Goal: Task Accomplishment & Management: Manage account settings

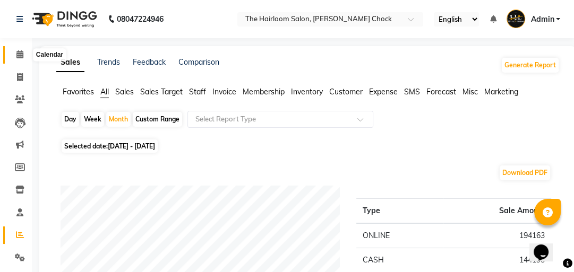
click at [17, 56] on icon at bounding box center [19, 54] width 7 height 8
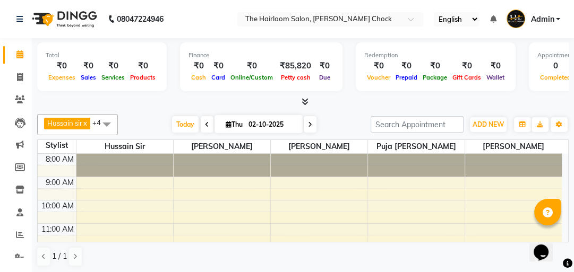
click at [303, 188] on td at bounding box center [319, 194] width 486 height 12
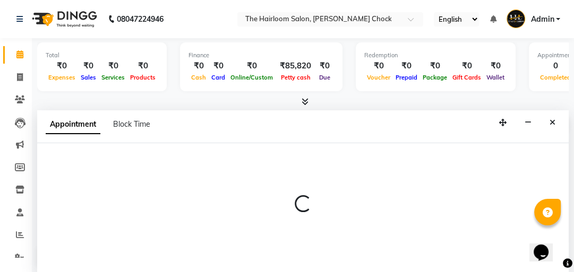
scroll to position [1, 0]
select select "41757"
select select "tentative"
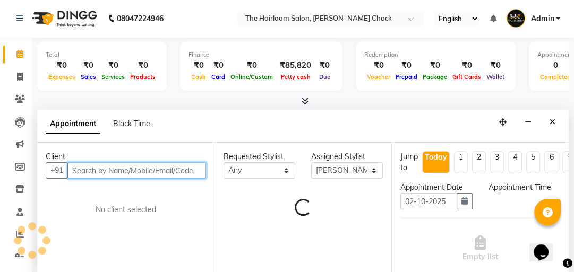
select select "540"
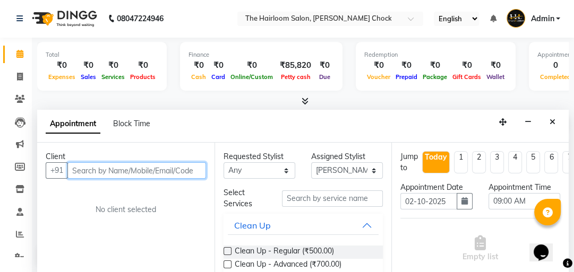
type input "1"
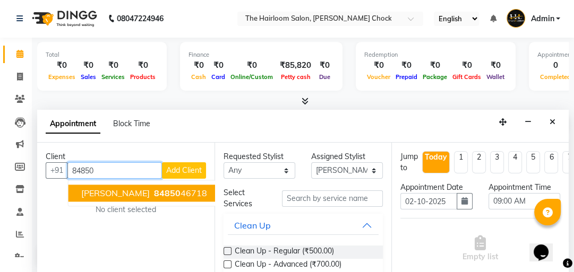
click at [156, 190] on ngb-highlight "84850 46718" at bounding box center [179, 193] width 55 height 11
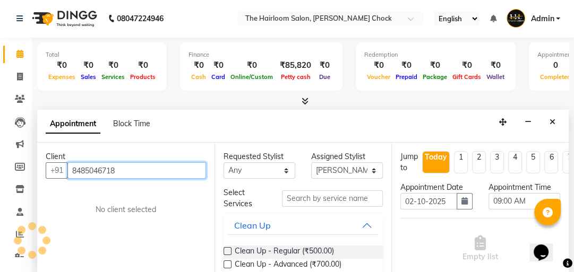
type input "8485046718"
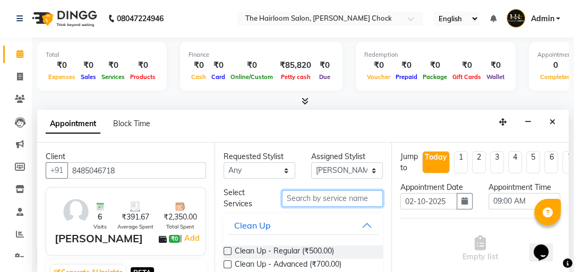
click at [312, 193] on input "text" at bounding box center [332, 199] width 101 height 16
type input "a"
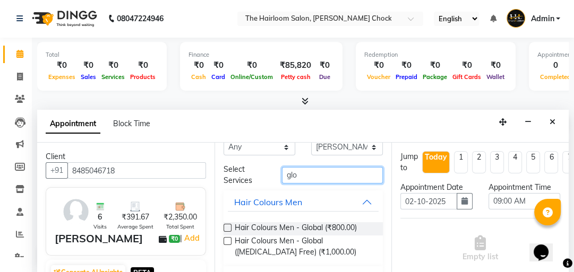
scroll to position [42, 0]
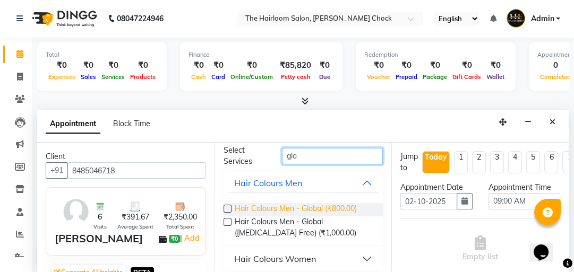
type input "glo"
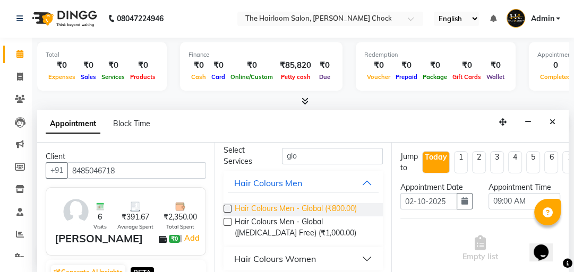
click at [306, 207] on span "Hair Colours Men - Global (₹800.00)" at bounding box center [296, 209] width 122 height 13
checkbox input "false"
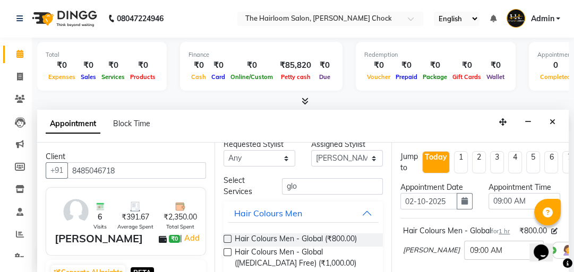
scroll to position [0, 0]
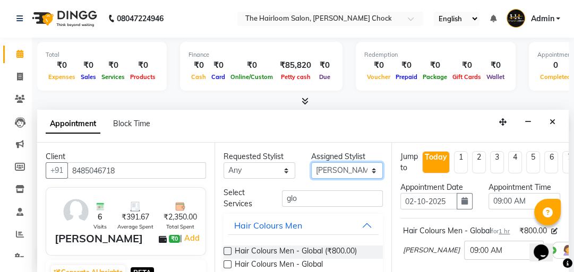
click at [367, 168] on select "Select [PERSON_NAME] [PERSON_NAME] [PERSON_NAME] sir puja [PERSON_NAME] khan" at bounding box center [347, 170] width 72 height 16
select select "51818"
click at [311, 162] on select "Select [PERSON_NAME] [PERSON_NAME] [PERSON_NAME] sir puja [PERSON_NAME] khan" at bounding box center [347, 170] width 72 height 16
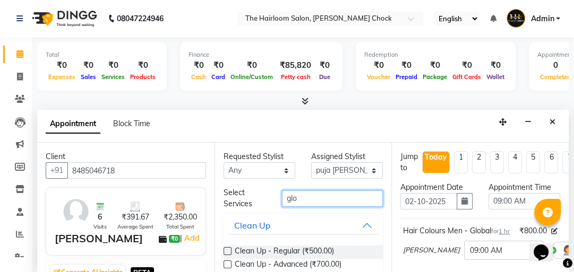
click at [321, 192] on input "glo" at bounding box center [332, 199] width 101 height 16
type input "g"
type input "b"
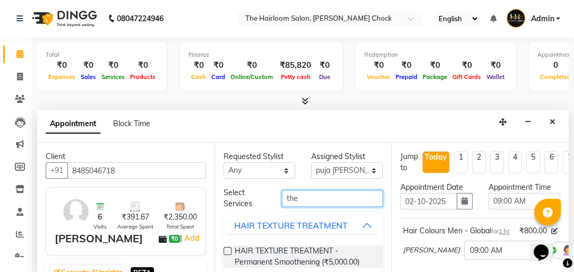
type input "the"
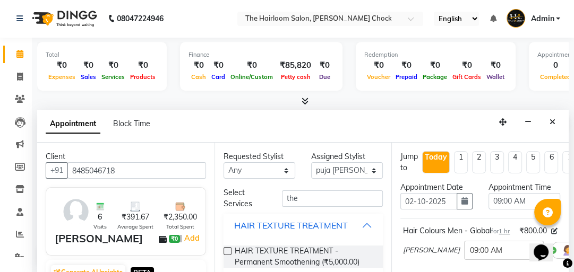
click at [313, 234] on div "HAIR TEXTURE TREATMENT" at bounding box center [304, 225] width 160 height 23
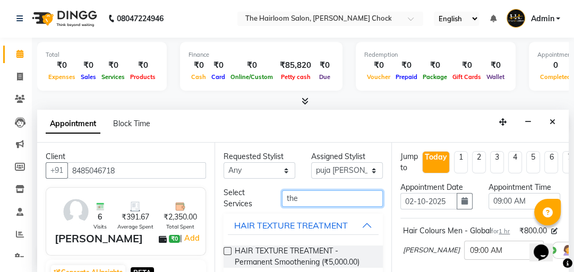
click at [298, 200] on input "the" at bounding box center [332, 199] width 101 height 16
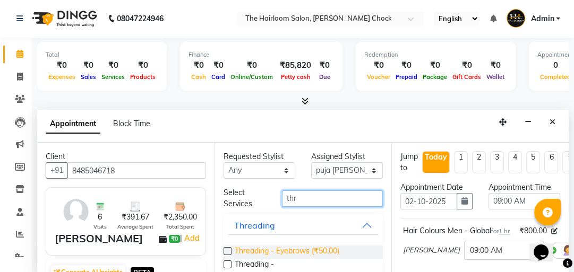
type input "thr"
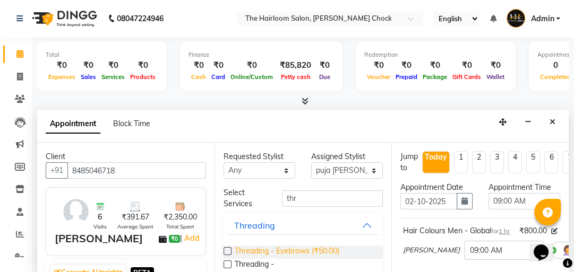
click at [282, 247] on span "Threading - Eyebrows (₹50.00)" at bounding box center [287, 252] width 105 height 13
click at [284, 247] on span "Threading - Eyebrows (₹50.00)" at bounding box center [287, 252] width 105 height 13
checkbox input "false"
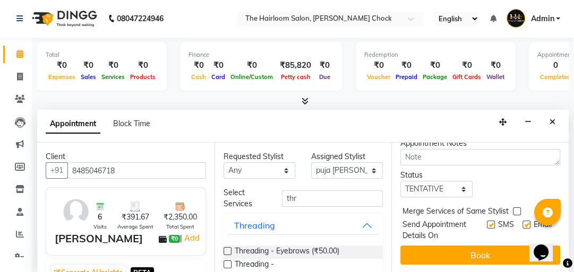
scroll to position [287, 0]
click at [487, 221] on label at bounding box center [491, 225] width 8 height 8
click at [487, 222] on input "checkbox" at bounding box center [490, 225] width 7 height 7
checkbox input "false"
click at [522, 221] on label at bounding box center [526, 225] width 8 height 8
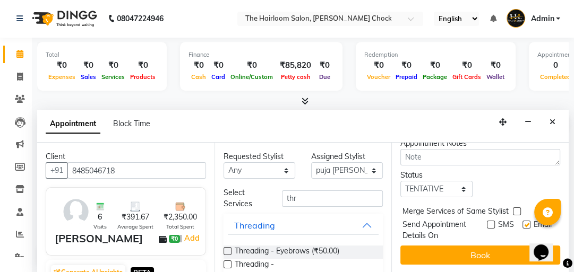
click at [522, 222] on input "checkbox" at bounding box center [525, 225] width 7 height 7
checkbox input "false"
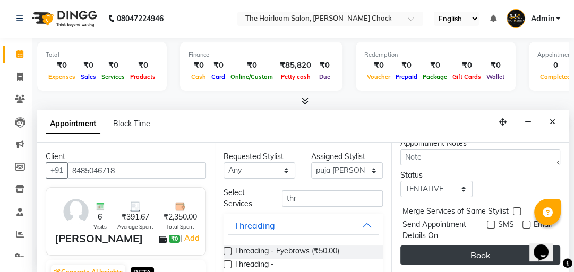
click at [483, 246] on button "Book" at bounding box center [480, 255] width 160 height 19
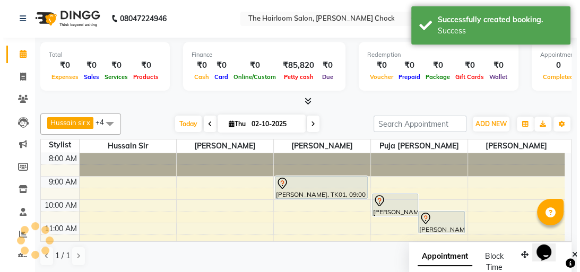
scroll to position [0, 0]
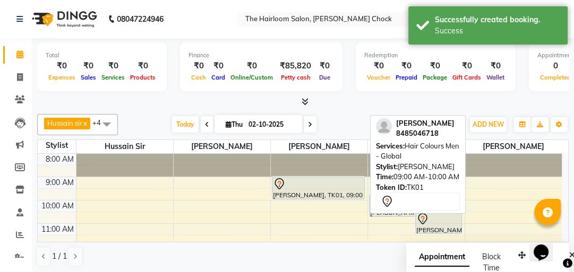
click at [325, 192] on div "[PERSON_NAME], TK01, 09:00 AM-10:00 AM, Hair Colours Men - Global" at bounding box center [318, 188] width 92 height 22
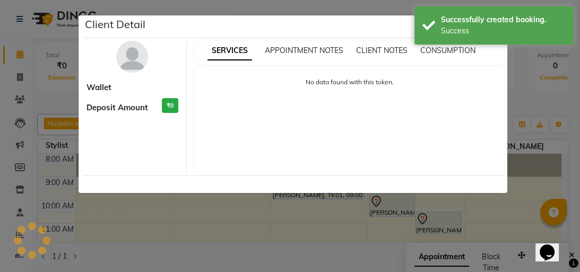
select select "7"
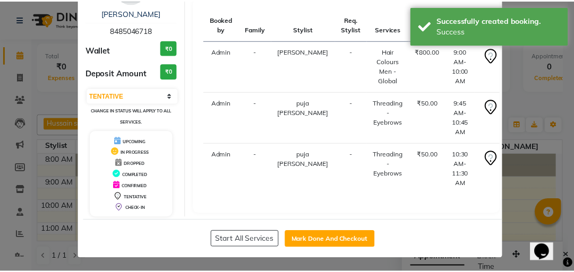
scroll to position [70, 0]
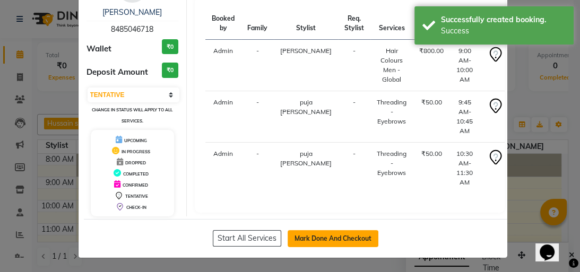
click at [318, 234] on button "Mark Done And Checkout" at bounding box center [333, 238] width 91 height 17
select select "service"
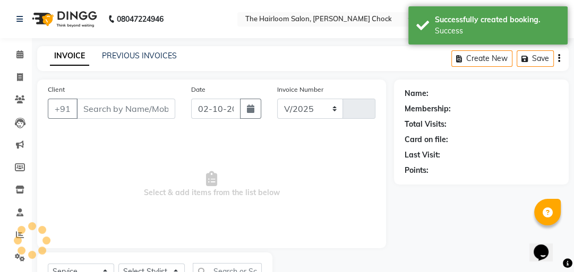
select select "5926"
type input "4014"
type input "8485046718"
select select "51818"
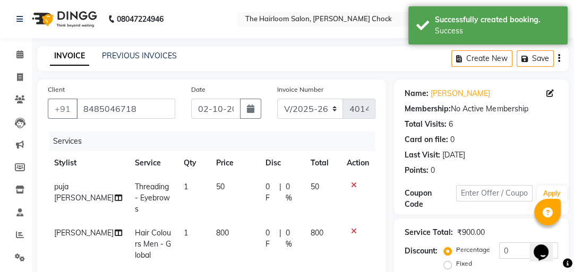
click at [230, 221] on td "800" at bounding box center [234, 244] width 49 height 46
select select "41757"
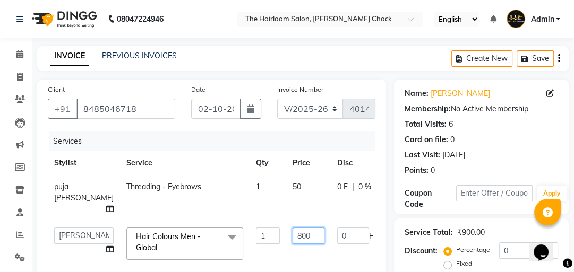
click at [294, 237] on input "800" at bounding box center [309, 236] width 32 height 16
type input "8"
type input "500"
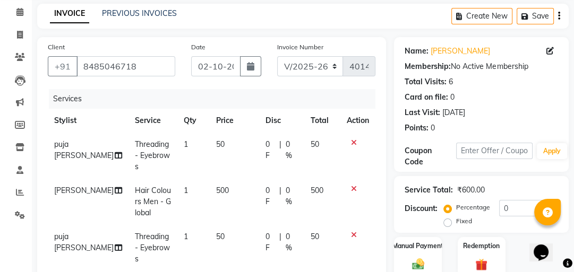
click at [281, 237] on tr "puja [PERSON_NAME] Threading - Eyebrows 1 50 0 F | 0 % 50" at bounding box center [212, 248] width 328 height 46
click at [227, 147] on td "50" at bounding box center [234, 156] width 49 height 46
select select "51818"
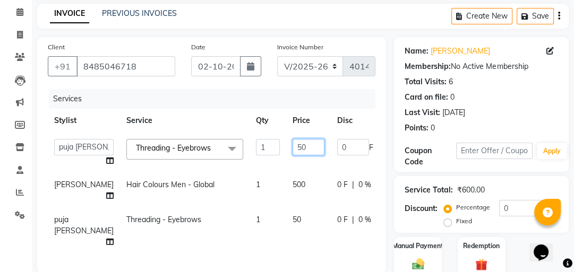
click at [293, 150] on input "50" at bounding box center [309, 147] width 32 height 16
type input "5"
type input "30"
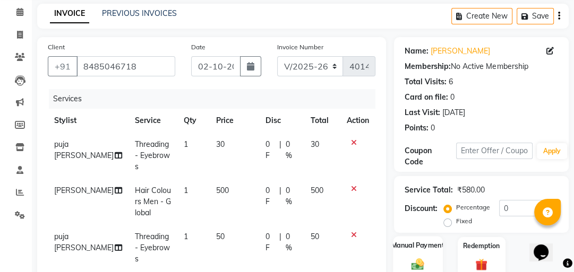
click at [423, 261] on img at bounding box center [418, 264] width 21 height 14
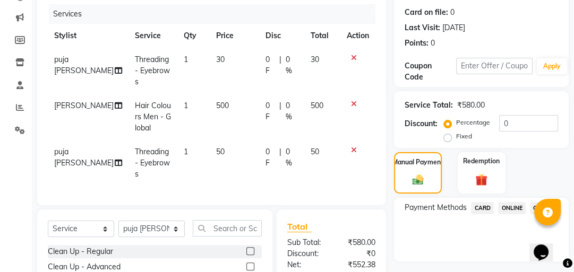
scroll to position [212, 0]
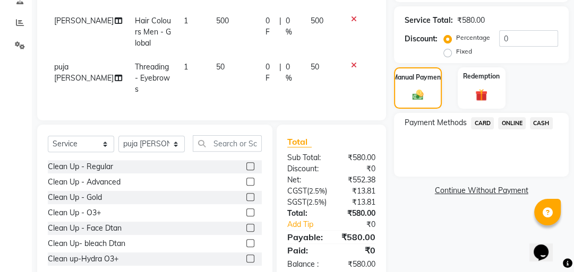
click at [539, 123] on span "CASH" at bounding box center [541, 123] width 23 height 12
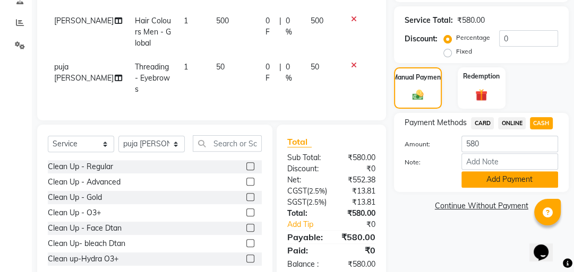
scroll to position [244, 0]
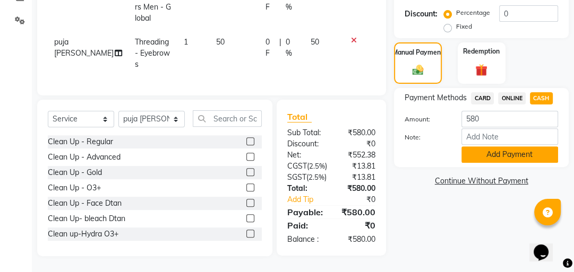
click at [512, 151] on button "Add Payment" at bounding box center [509, 155] width 97 height 16
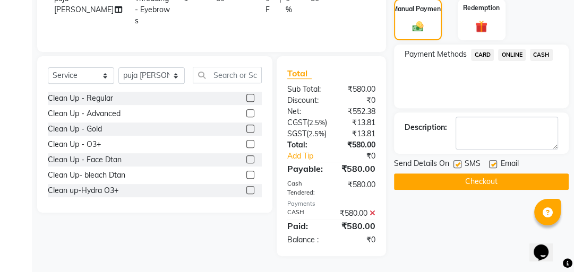
scroll to position [299, 0]
click at [458, 160] on label at bounding box center [457, 164] width 8 height 8
click at [458, 161] on input "checkbox" at bounding box center [456, 164] width 7 height 7
checkbox input "false"
click at [493, 160] on label at bounding box center [493, 164] width 8 height 8
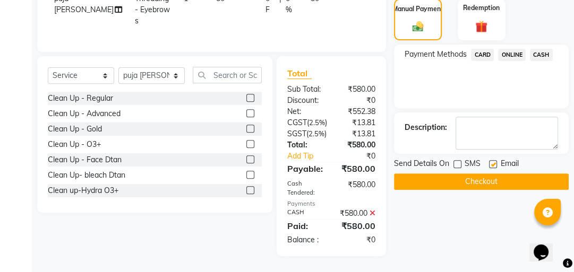
click at [493, 161] on input "checkbox" at bounding box center [492, 164] width 7 height 7
checkbox input "false"
click at [480, 174] on button "Checkout" at bounding box center [481, 182] width 175 height 16
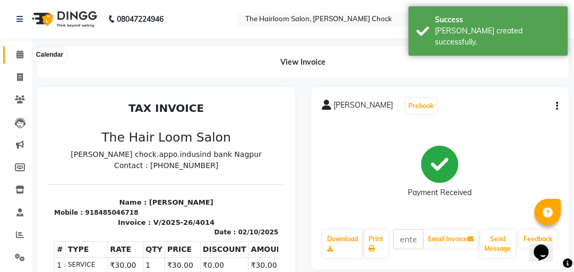
click at [20, 57] on icon at bounding box center [19, 54] width 7 height 8
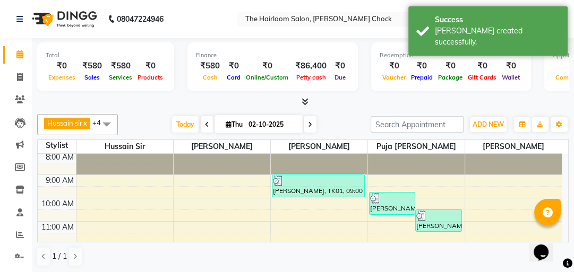
scroll to position [42, 0]
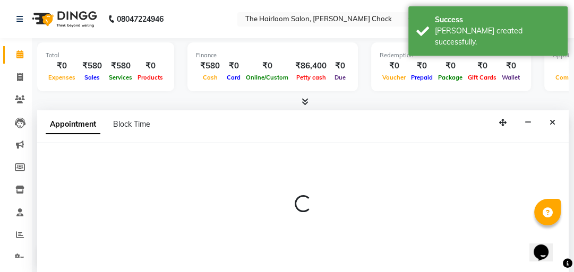
select select "41757"
select select "tentative"
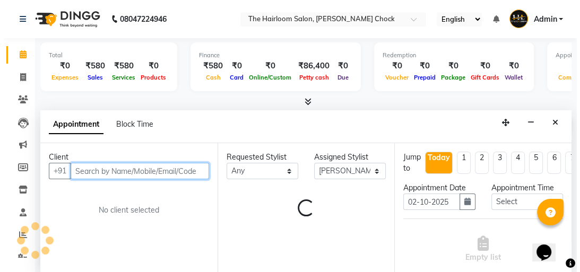
scroll to position [1, 0]
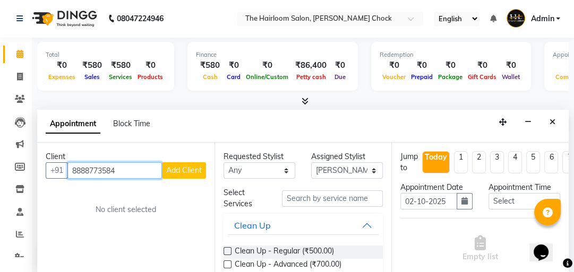
type input "8888773584"
click at [183, 168] on span "Add Client" at bounding box center [184, 171] width 36 height 10
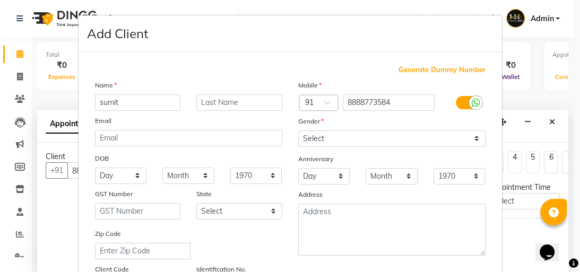
type input "sumit"
click at [228, 104] on input "text" at bounding box center [239, 103] width 86 height 16
type input "s"
type input "sir"
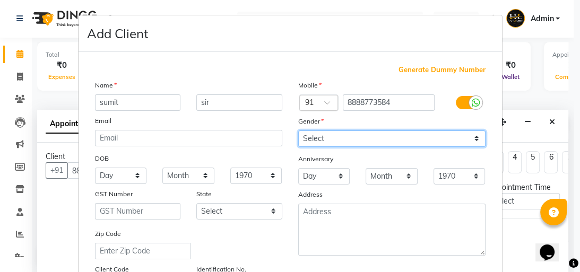
click at [328, 143] on select "Select [DEMOGRAPHIC_DATA] [DEMOGRAPHIC_DATA] Other Prefer Not To Say" at bounding box center [391, 139] width 187 height 16
select select "[DEMOGRAPHIC_DATA]"
click at [298, 131] on select "Select [DEMOGRAPHIC_DATA] [DEMOGRAPHIC_DATA] Other Prefer Not To Say" at bounding box center [391, 139] width 187 height 16
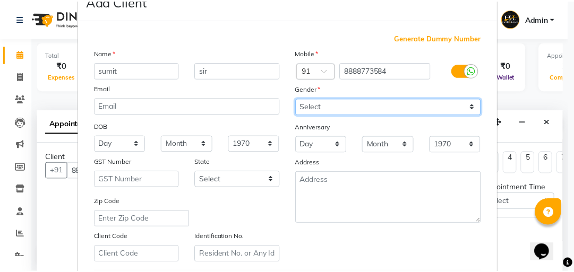
scroll to position [223, 0]
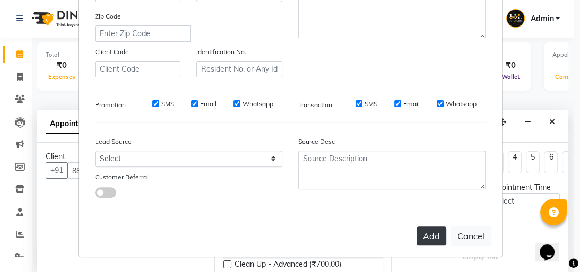
click at [430, 231] on button "Add" at bounding box center [432, 236] width 30 height 19
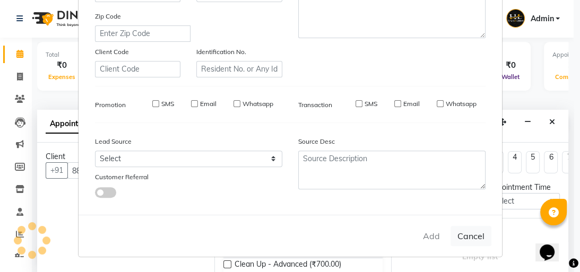
select select
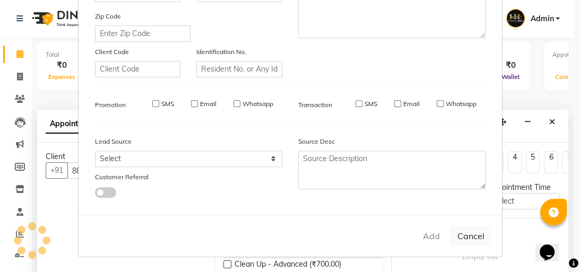
select select
checkbox input "false"
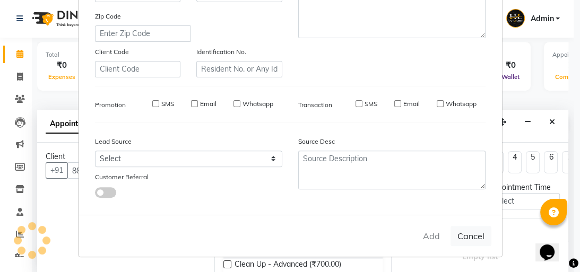
checkbox input "false"
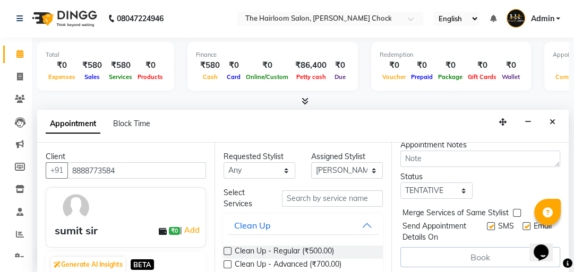
scroll to position [153, 0]
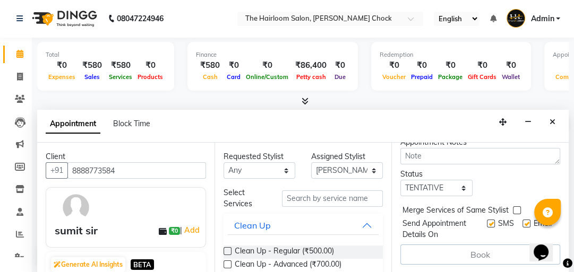
click at [487, 220] on label at bounding box center [491, 224] width 8 height 8
click at [487, 221] on input "checkbox" at bounding box center [490, 224] width 7 height 7
checkbox input "false"
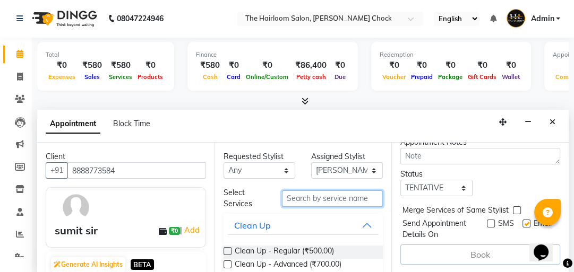
click at [326, 191] on input "text" at bounding box center [332, 199] width 101 height 16
type input "c"
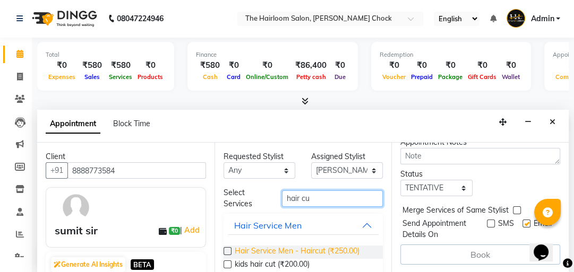
type input "hair cu"
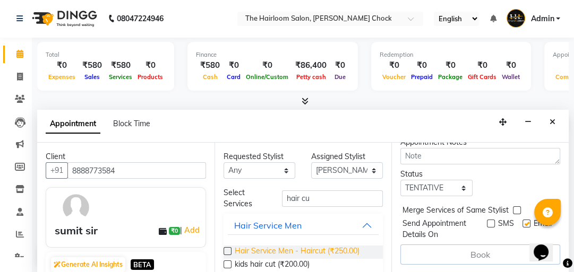
click at [306, 253] on span "Hair Service Men - Haircut (₹250.00)" at bounding box center [297, 252] width 125 height 13
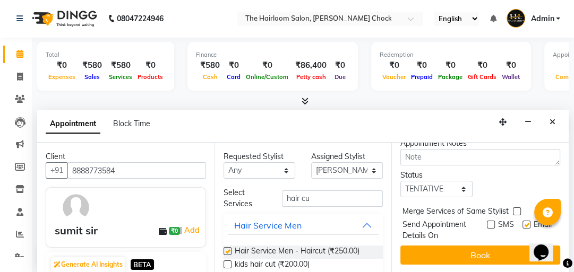
checkbox input "false"
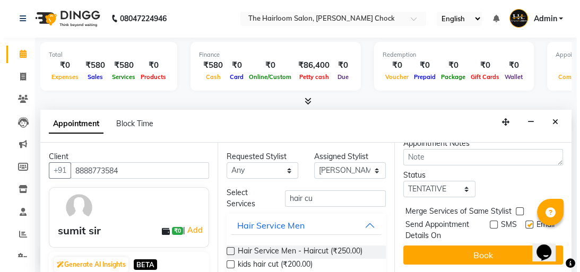
scroll to position [187, 0]
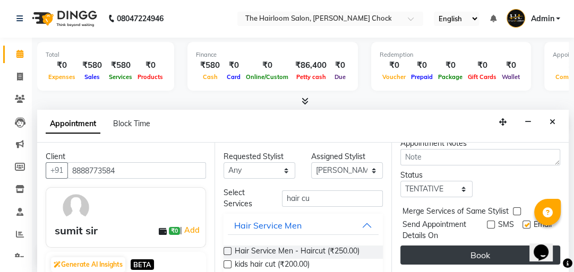
click at [478, 246] on button "Book" at bounding box center [480, 255] width 160 height 19
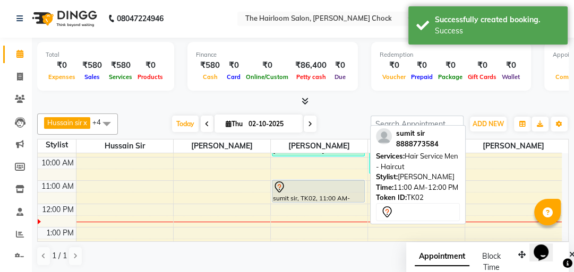
click at [321, 200] on div at bounding box center [318, 202] width 92 height 4
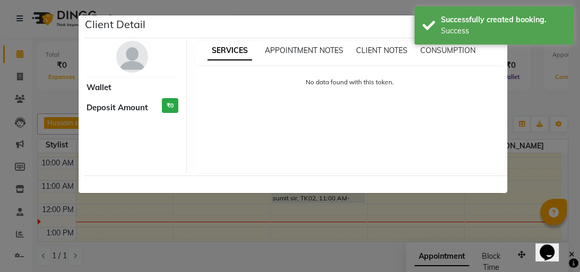
select select "7"
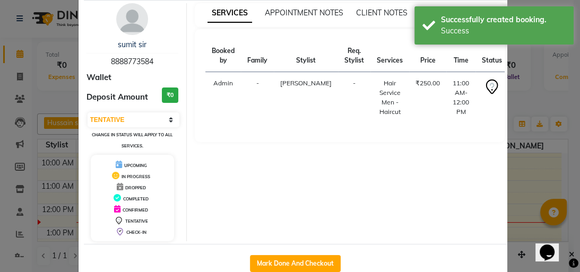
scroll to position [63, 0]
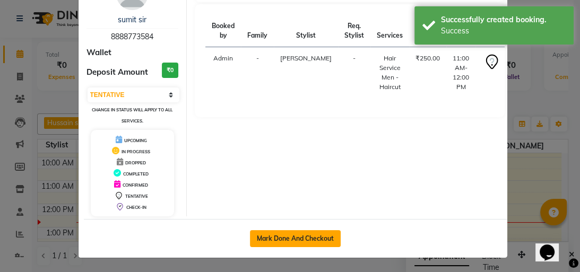
click at [297, 242] on button "Mark Done And Checkout" at bounding box center [295, 238] width 91 height 17
select select "service"
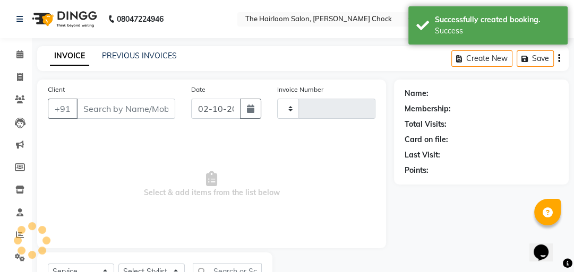
type input "4015"
select select "5926"
type input "8888773584"
select select "41757"
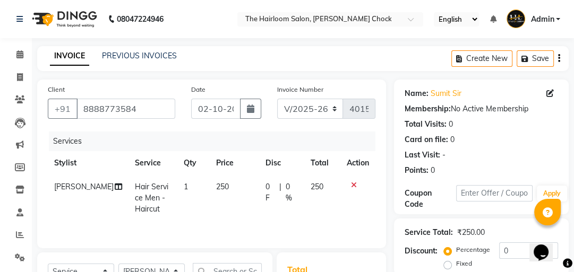
scroll to position [175, 0]
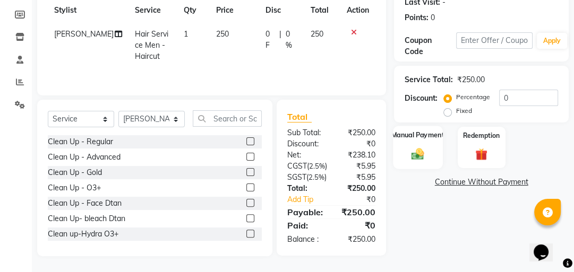
click at [414, 126] on div "Manual Payment" at bounding box center [417, 148] width 49 height 44
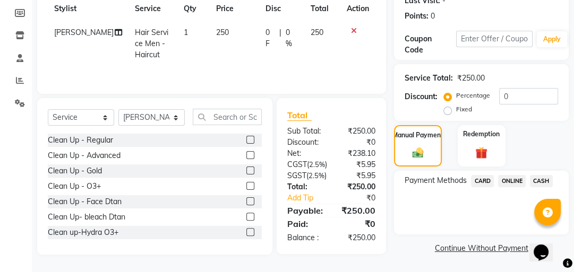
click at [508, 175] on span "ONLINE" at bounding box center [512, 181] width 28 height 12
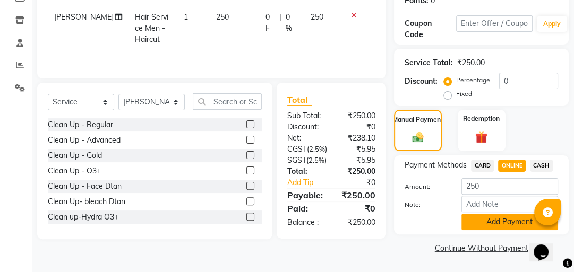
click at [490, 217] on button "Add Payment" at bounding box center [509, 222] width 97 height 16
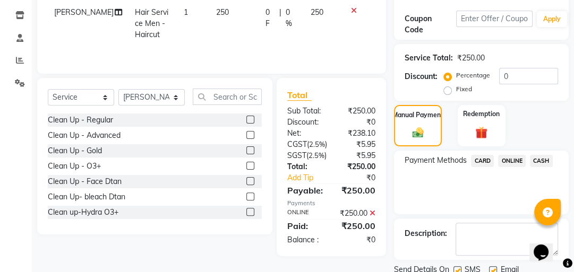
scroll to position [213, 0]
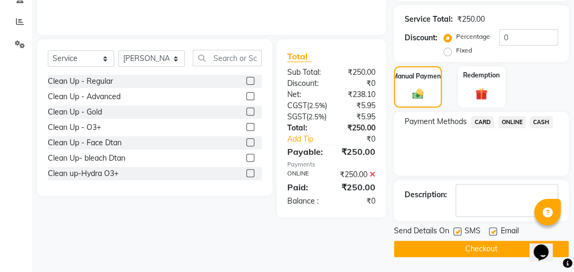
click at [456, 234] on label at bounding box center [457, 232] width 8 height 8
click at [456, 234] on input "checkbox" at bounding box center [456, 232] width 7 height 7
checkbox input "false"
click at [492, 231] on label at bounding box center [493, 232] width 8 height 8
click at [492, 231] on input "checkbox" at bounding box center [492, 232] width 7 height 7
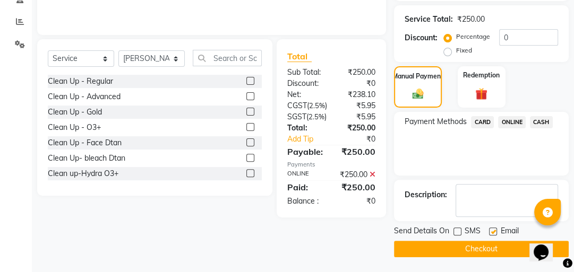
checkbox input "false"
click at [480, 242] on button "Checkout" at bounding box center [481, 249] width 175 height 16
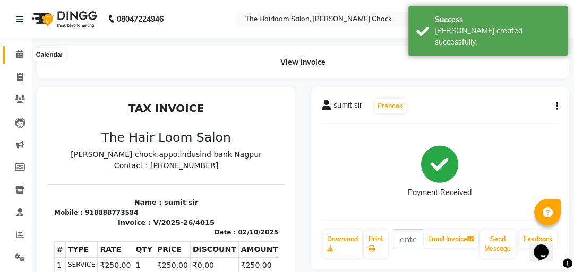
click at [17, 57] on icon at bounding box center [19, 54] width 7 height 8
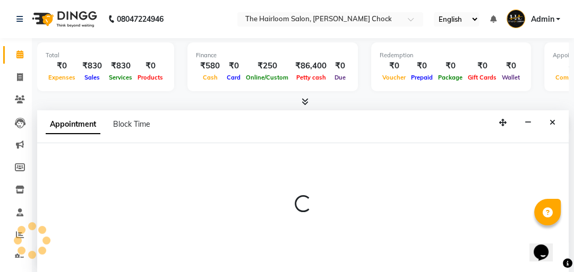
scroll to position [1, 0]
select select "41756"
select select "tentative"
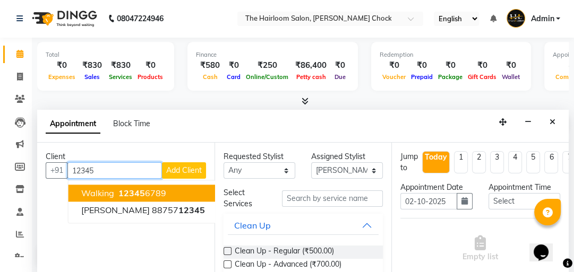
click at [148, 187] on button "walking 12345 6789" at bounding box center [142, 193] width 149 height 17
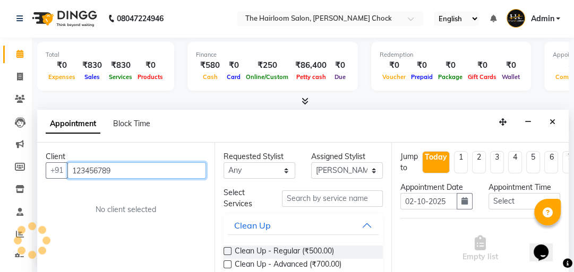
type input "123456789"
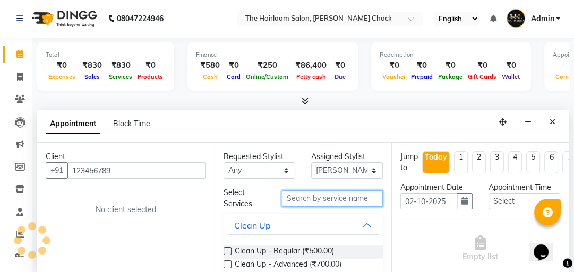
click at [308, 196] on input "text" at bounding box center [332, 199] width 101 height 16
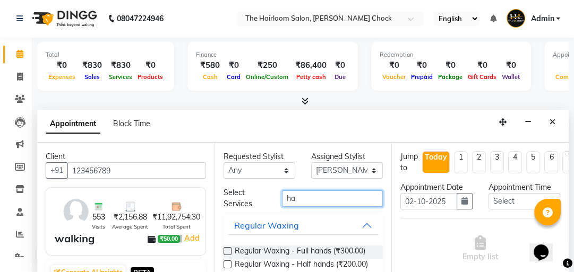
type input "h"
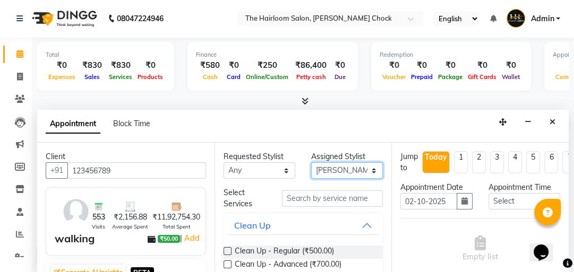
click at [368, 171] on select "Select [PERSON_NAME] [PERSON_NAME] [PERSON_NAME] sir puja [PERSON_NAME] khan" at bounding box center [347, 170] width 72 height 16
select select "41757"
click at [311, 162] on select "Select [PERSON_NAME] [PERSON_NAME] [PERSON_NAME] sir puja [PERSON_NAME] khan" at bounding box center [347, 170] width 72 height 16
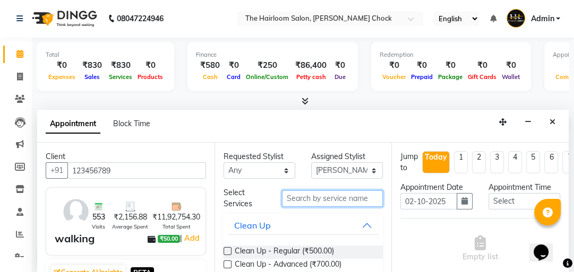
click at [327, 199] on input "text" at bounding box center [332, 199] width 101 height 16
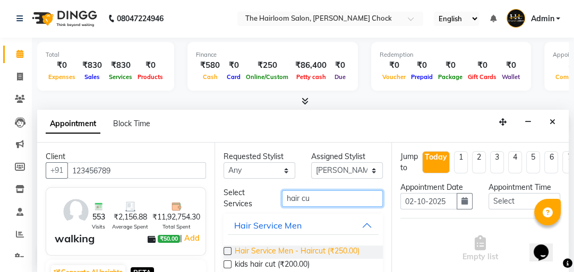
type input "hair cu"
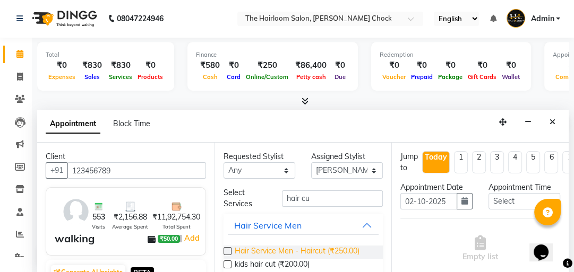
click at [311, 248] on span "Hair Service Men - Haircut (₹250.00)" at bounding box center [297, 252] width 125 height 13
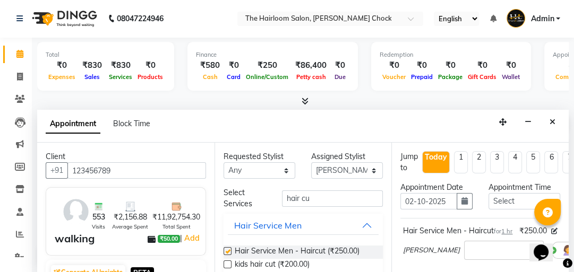
checkbox input "false"
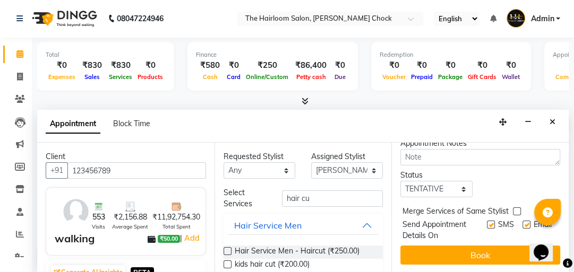
scroll to position [187, 0]
click at [487, 221] on label at bounding box center [491, 225] width 8 height 8
click at [487, 222] on input "checkbox" at bounding box center [490, 225] width 7 height 7
checkbox input "false"
click at [522, 221] on label at bounding box center [526, 225] width 8 height 8
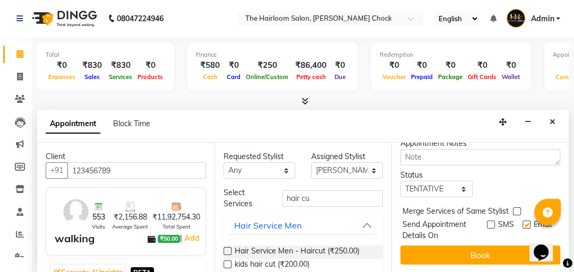
click at [522, 222] on input "checkbox" at bounding box center [525, 225] width 7 height 7
checkbox input "false"
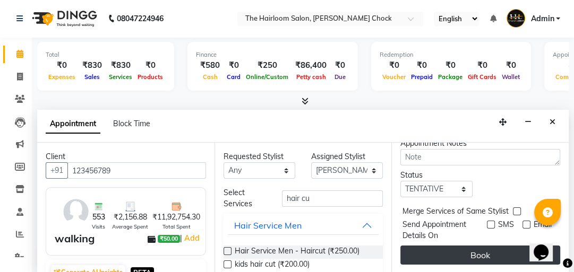
click at [485, 246] on button "Book" at bounding box center [480, 255] width 160 height 19
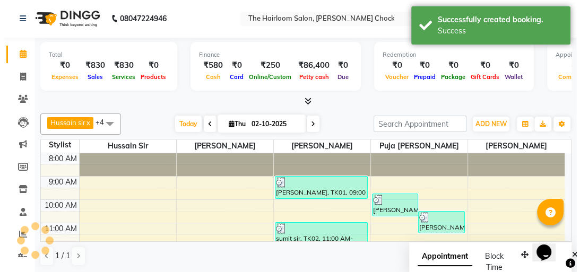
scroll to position [0, 0]
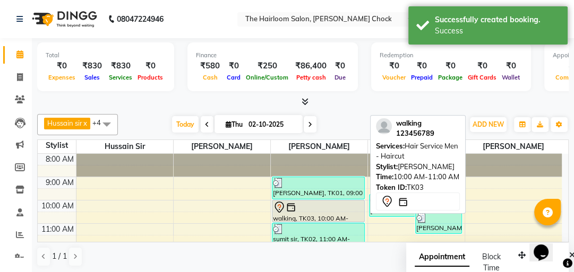
click at [314, 210] on div at bounding box center [318, 207] width 91 height 13
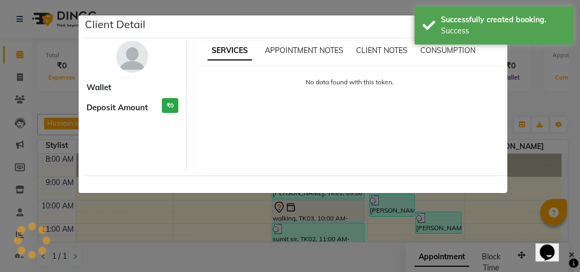
select select "7"
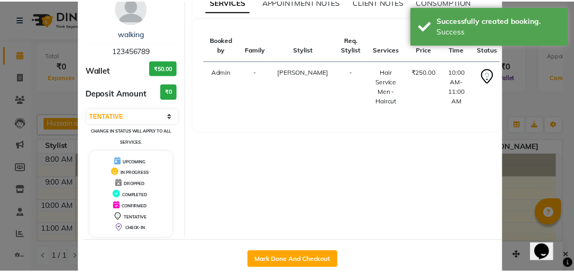
scroll to position [70, 0]
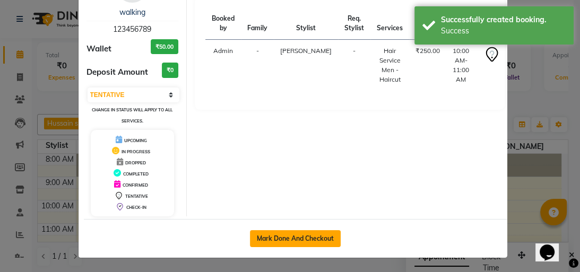
click at [306, 242] on button "Mark Done And Checkout" at bounding box center [295, 238] width 91 height 17
select select "service"
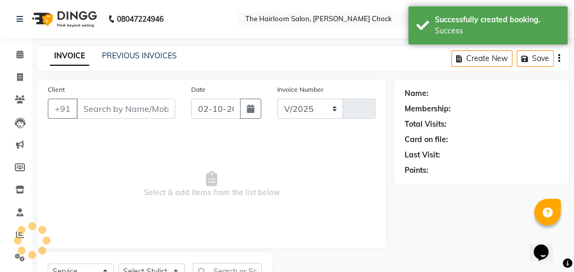
select select "5926"
type input "4016"
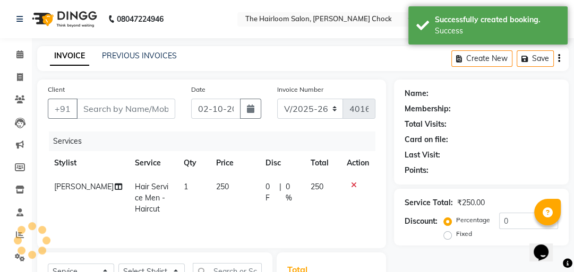
type input "123456789"
select select "41757"
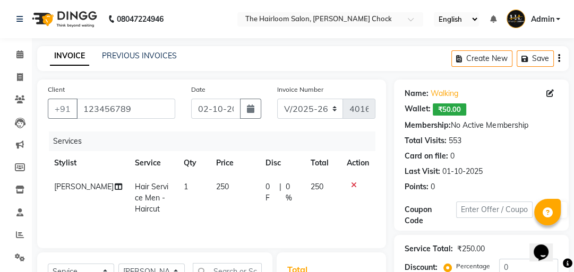
scroll to position [85, 0]
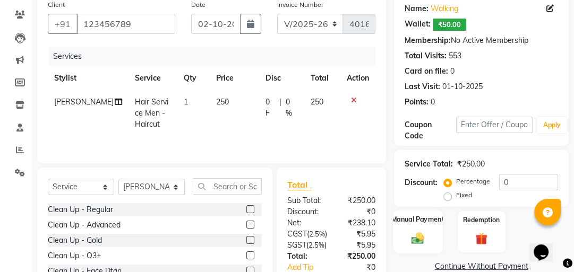
click at [405, 228] on div "Manual Payment" at bounding box center [417, 232] width 49 height 44
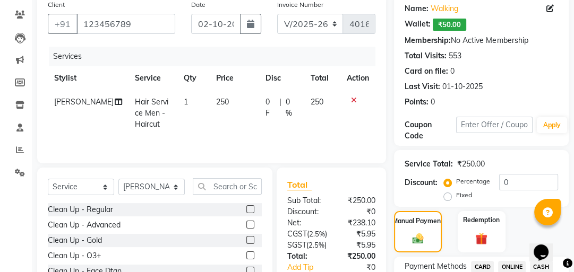
drag, startPoint x: 405, startPoint y: 229, endPoint x: 278, endPoint y: 122, distance: 166.1
click at [278, 122] on td "0 F | 0 %" at bounding box center [281, 113] width 45 height 46
select select "41757"
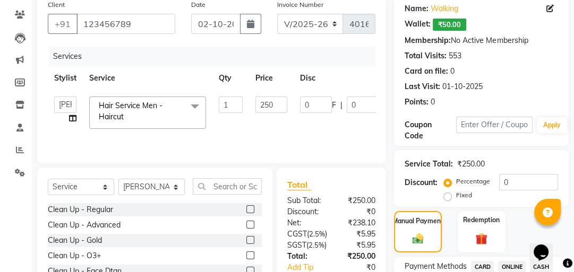
scroll to position [175, 0]
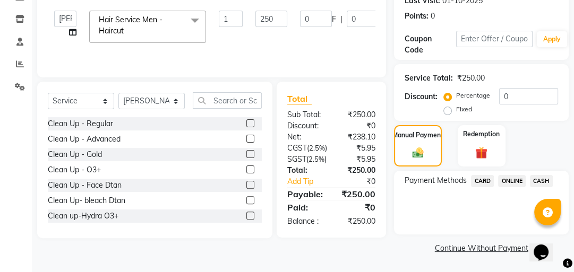
click at [514, 178] on span "ONLINE" at bounding box center [512, 181] width 28 height 12
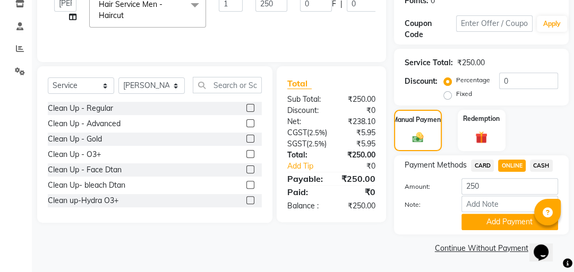
scroll to position [59, 0]
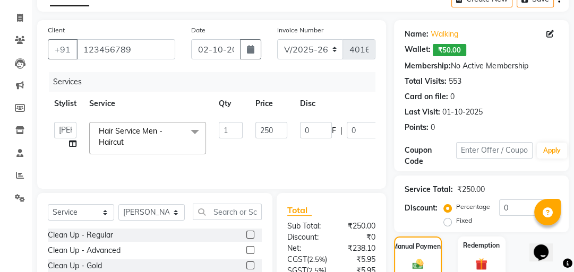
click at [244, 132] on td "1" at bounding box center [230, 138] width 37 height 45
click at [282, 133] on input "250" at bounding box center [271, 130] width 32 height 16
type input "2"
type input "300"
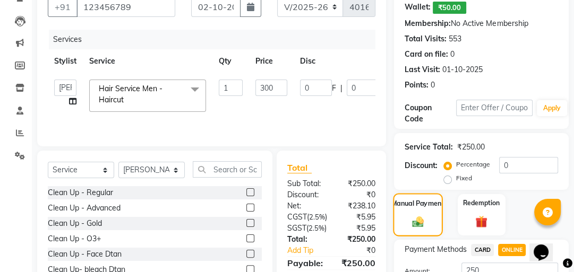
click at [408, 216] on img at bounding box center [417, 222] width 19 height 13
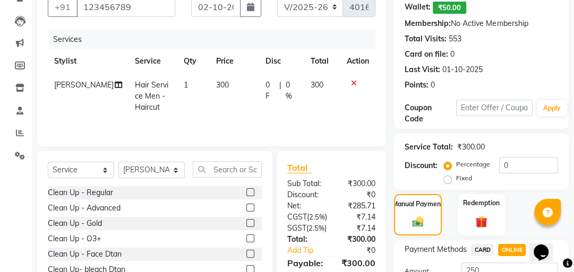
scroll to position [187, 0]
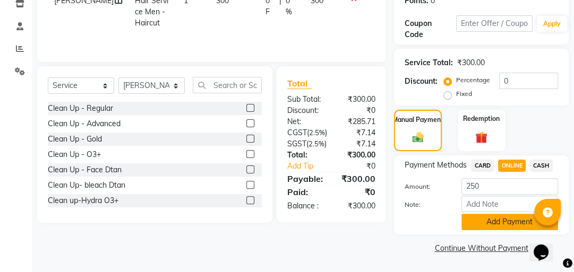
click at [488, 220] on button "Add Payment" at bounding box center [509, 222] width 97 height 16
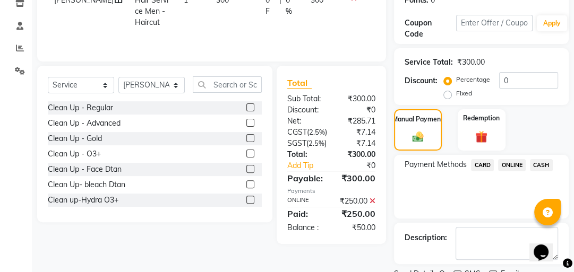
scroll to position [230, 0]
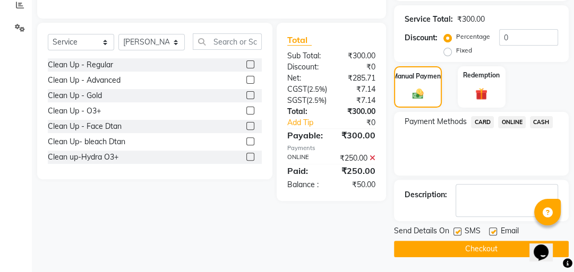
click at [458, 231] on label at bounding box center [457, 232] width 8 height 8
click at [458, 231] on input "checkbox" at bounding box center [456, 232] width 7 height 7
checkbox input "false"
click at [492, 229] on label at bounding box center [493, 232] width 8 height 8
click at [492, 229] on input "checkbox" at bounding box center [492, 232] width 7 height 7
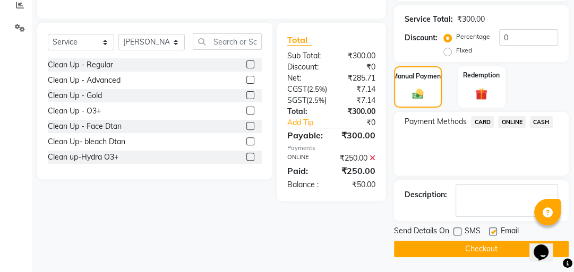
checkbox input "false"
click at [479, 243] on button "Checkout" at bounding box center [481, 249] width 175 height 16
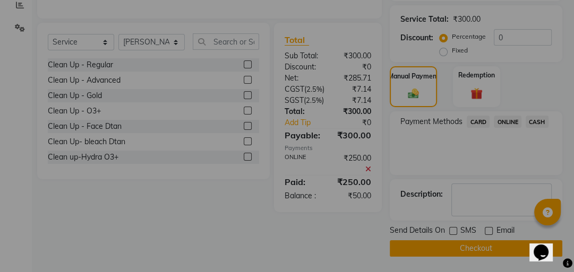
checkbox input "false"
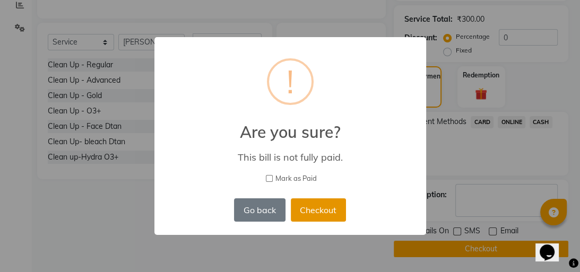
click at [317, 206] on button "Checkout" at bounding box center [318, 210] width 55 height 23
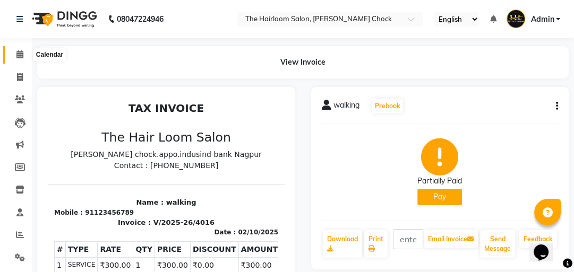
click at [14, 56] on span at bounding box center [20, 55] width 19 height 12
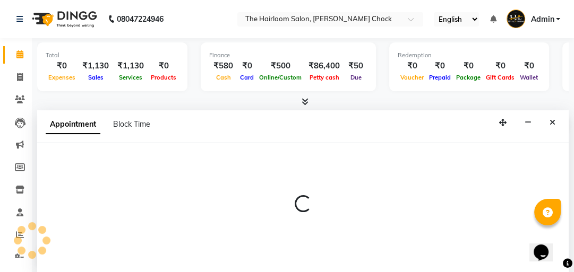
scroll to position [1, 0]
select select "51818"
select select "tentative"
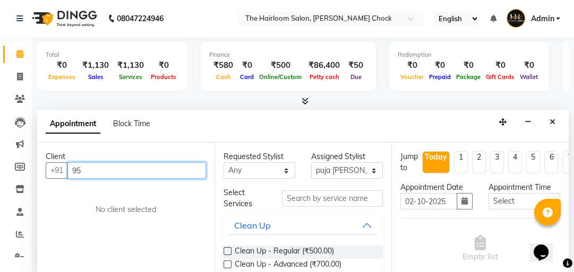
type input "9"
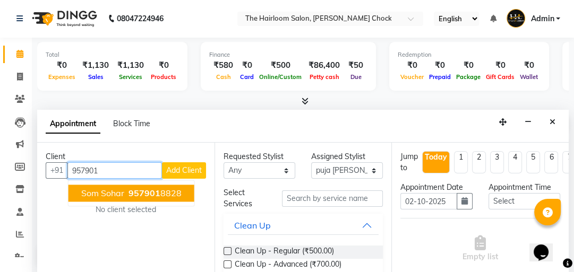
click at [161, 191] on ngb-highlight "957901 8828" at bounding box center [153, 193] width 55 height 11
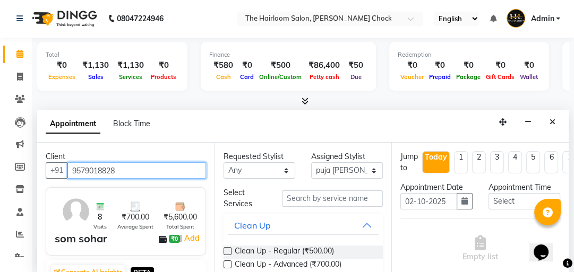
type input "9579018828"
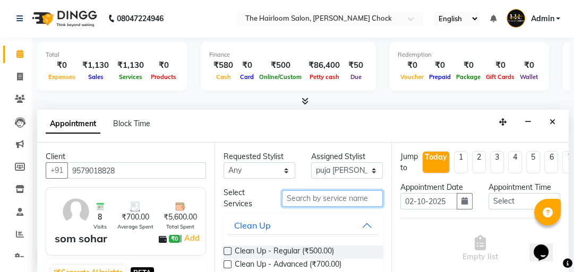
click at [303, 196] on input "text" at bounding box center [332, 199] width 101 height 16
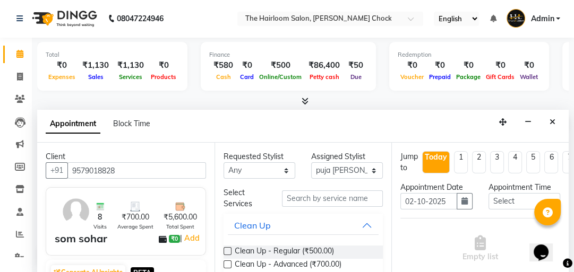
drag, startPoint x: 368, startPoint y: 255, endPoint x: 325, endPoint y: 219, distance: 56.1
click at [368, 255] on div "Clean Up - Regular (₹500.00)" at bounding box center [304, 252] width 160 height 13
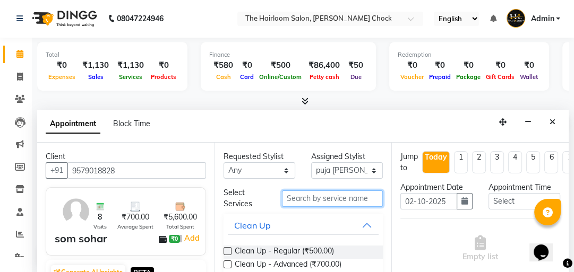
click at [328, 200] on input "text" at bounding box center [332, 199] width 101 height 16
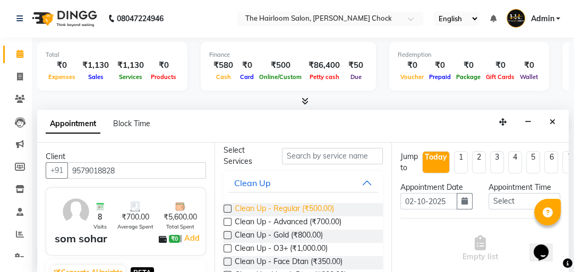
click at [313, 209] on span "Clean Up - Regular (₹500.00)" at bounding box center [284, 209] width 99 height 13
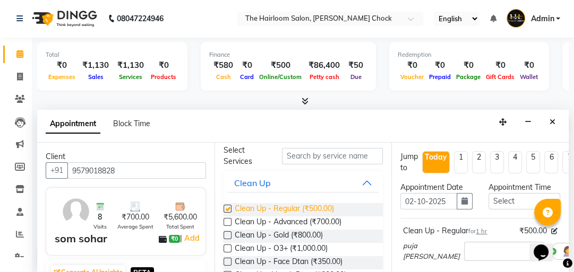
checkbox input "false"
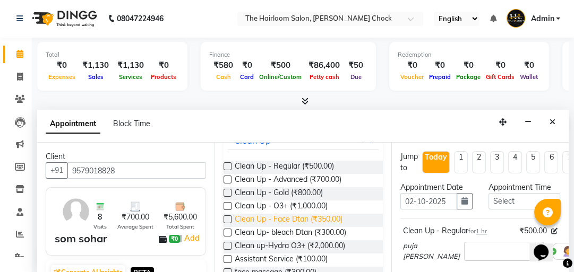
click at [297, 219] on span "Clean Up - Face Dtan (₹350.00)" at bounding box center [289, 220] width 108 height 13
checkbox input "false"
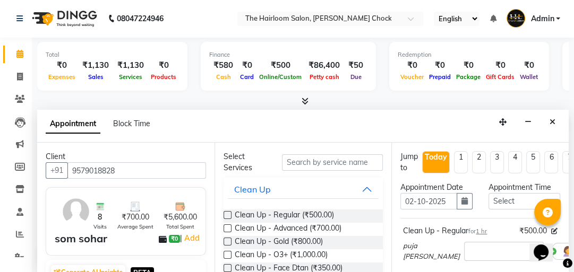
scroll to position [0, 0]
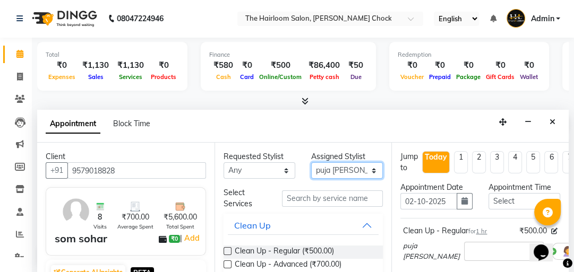
drag, startPoint x: 367, startPoint y: 171, endPoint x: 359, endPoint y: 174, distance: 8.4
click at [367, 171] on select "Select [PERSON_NAME] [PERSON_NAME] [PERSON_NAME] sir puja [PERSON_NAME] khan" at bounding box center [347, 170] width 72 height 16
select select "88793"
click at [311, 162] on select "Select [PERSON_NAME] [PERSON_NAME] [PERSON_NAME] sir puja [PERSON_NAME] khan" at bounding box center [347, 170] width 72 height 16
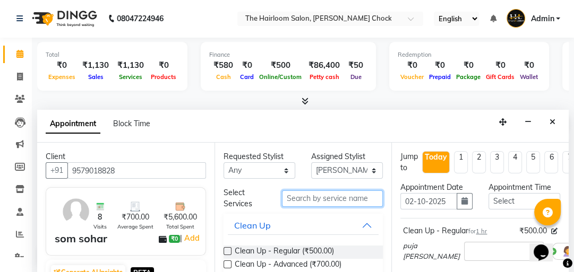
drag, startPoint x: 344, startPoint y: 196, endPoint x: 342, endPoint y: 190, distance: 6.6
click at [344, 196] on input "text" at bounding box center [332, 199] width 101 height 16
click at [342, 191] on input "text" at bounding box center [332, 199] width 101 height 16
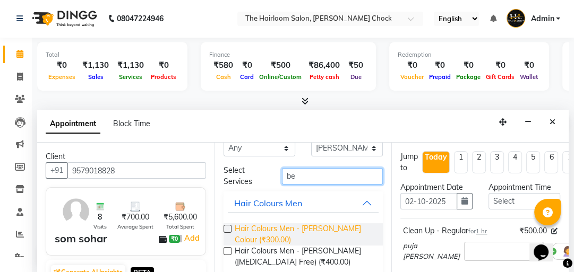
scroll to position [81, 0]
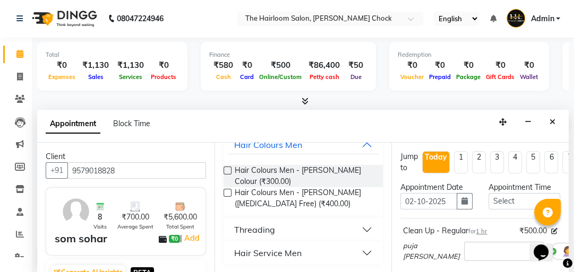
type input "be"
click at [267, 255] on div "Hair Service Men" at bounding box center [267, 253] width 67 height 13
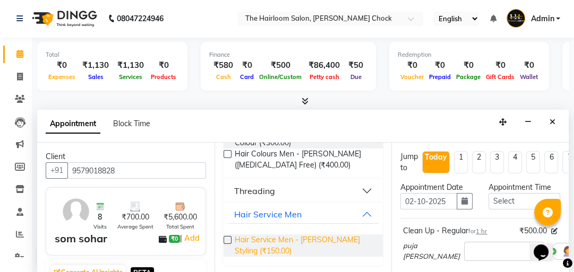
click at [241, 242] on span "Hair Service Men - [PERSON_NAME] Styling (₹150.00)" at bounding box center [305, 246] width 140 height 22
checkbox input "false"
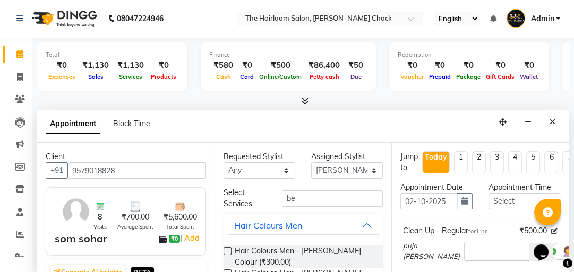
scroll to position [0, 0]
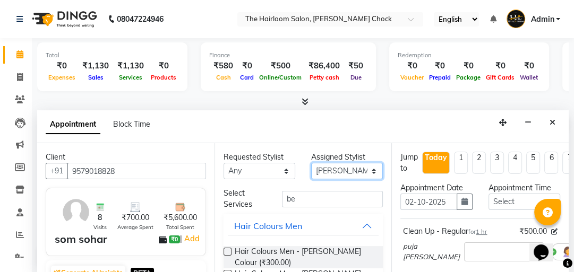
click at [367, 169] on select "Select [PERSON_NAME] [PERSON_NAME] [PERSON_NAME] sir puja [PERSON_NAME] khan" at bounding box center [347, 171] width 72 height 16
select select "41756"
click at [311, 163] on select "Select [PERSON_NAME] [PERSON_NAME] [PERSON_NAME] sir puja [PERSON_NAME] khan" at bounding box center [347, 171] width 72 height 16
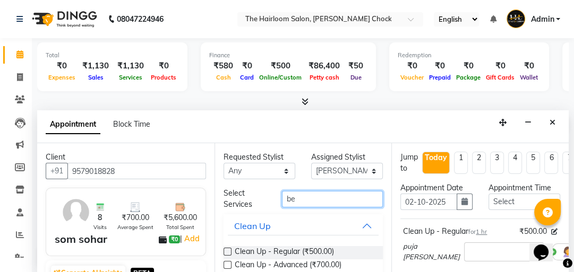
click at [316, 201] on input "be" at bounding box center [332, 199] width 101 height 16
type input "b"
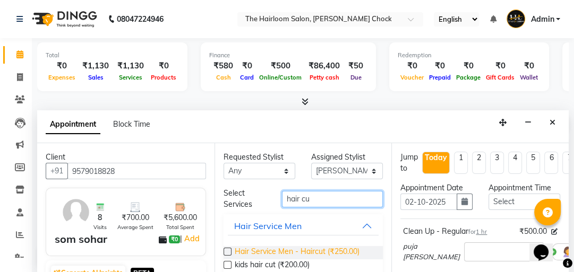
type input "hair cu"
click at [341, 251] on span "Hair Service Men - Haircut (₹250.00)" at bounding box center [297, 252] width 125 height 13
checkbox input "false"
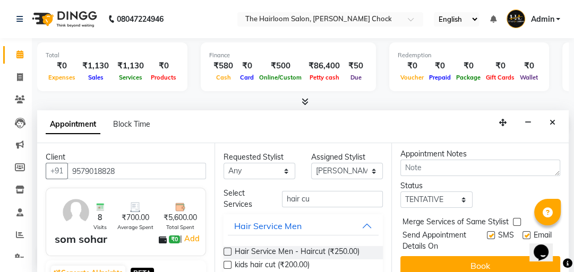
scroll to position [348, 0]
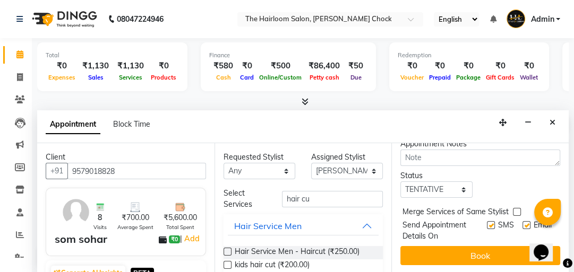
click at [487, 221] on label at bounding box center [491, 225] width 8 height 8
click at [487, 223] on input "checkbox" at bounding box center [490, 226] width 7 height 7
checkbox input "false"
drag, startPoint x: 517, startPoint y: 218, endPoint x: 504, endPoint y: 225, distance: 14.0
click at [522, 221] on label at bounding box center [526, 225] width 8 height 8
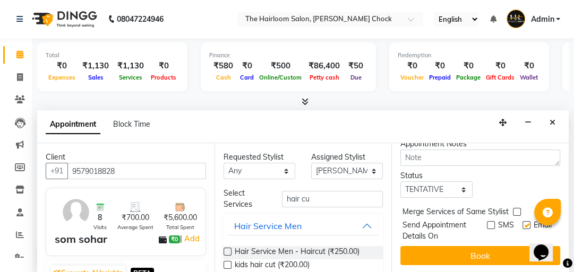
click at [522, 223] on input "checkbox" at bounding box center [525, 226] width 7 height 7
checkbox input "false"
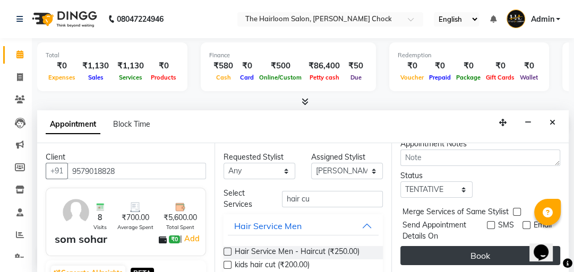
click at [482, 246] on button "Book" at bounding box center [480, 255] width 160 height 19
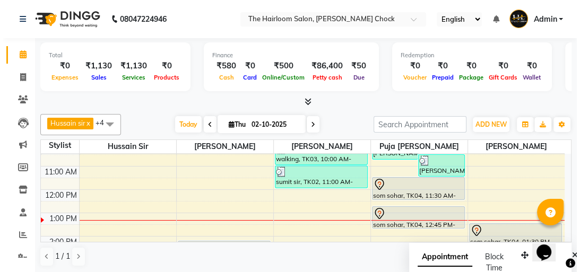
scroll to position [69, 0]
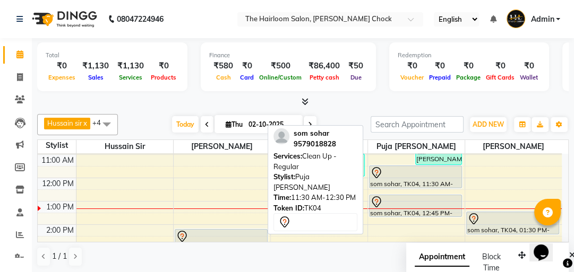
click at [402, 180] on div "som sohar, TK04, 11:30 AM-12:30 PM, Clean Up - Regular" at bounding box center [416, 177] width 92 height 22
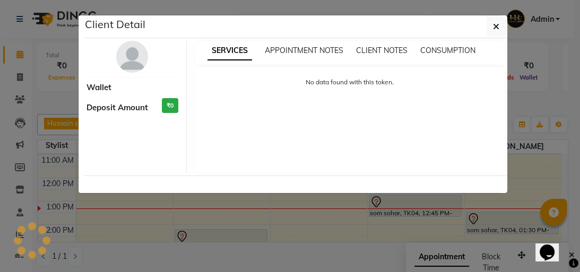
select select "7"
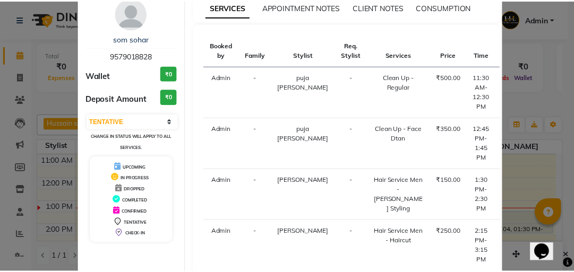
scroll to position [127, 0]
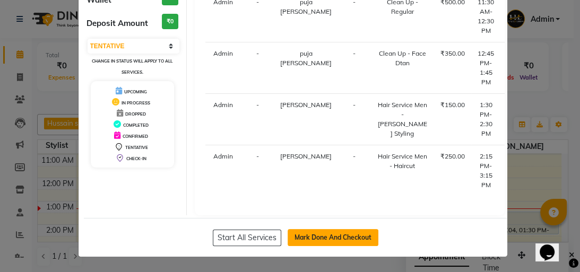
click at [307, 231] on button "Mark Done And Checkout" at bounding box center [333, 237] width 91 height 17
select select "service"
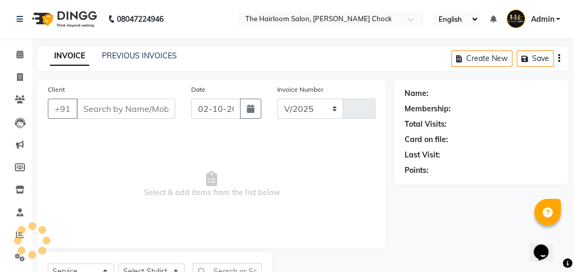
select select "5926"
type input "4017"
type input "9579018828"
select select "88793"
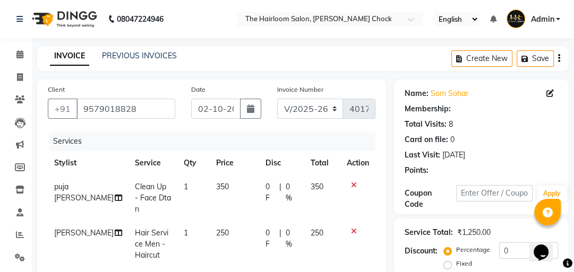
scroll to position [212, 0]
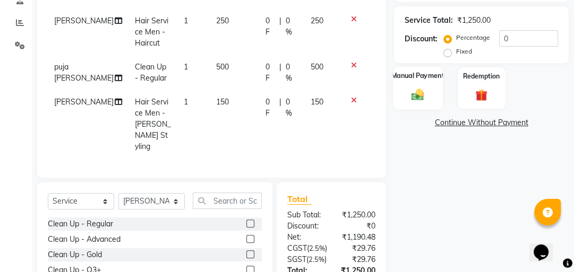
click at [416, 100] on img at bounding box center [418, 94] width 21 height 14
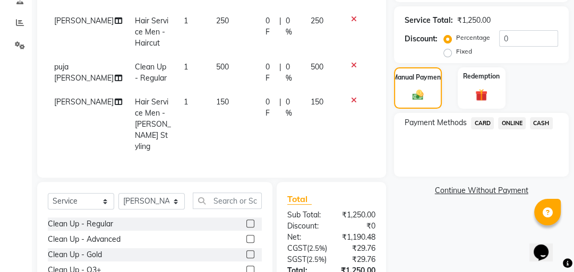
click at [548, 123] on span "CASH" at bounding box center [541, 123] width 23 height 12
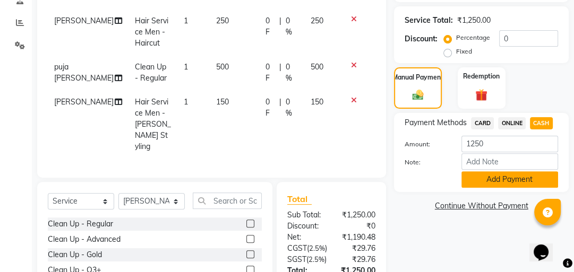
click at [491, 183] on button "Add Payment" at bounding box center [509, 179] width 97 height 16
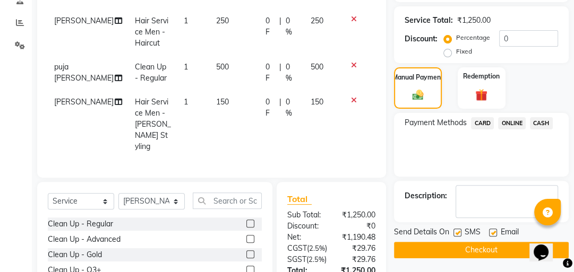
click at [490, 227] on div "Email" at bounding box center [508, 233] width 38 height 13
click at [458, 236] on label at bounding box center [457, 233] width 8 height 8
click at [458, 236] on input "checkbox" at bounding box center [456, 233] width 7 height 7
checkbox input "false"
click at [492, 229] on label at bounding box center [493, 233] width 8 height 8
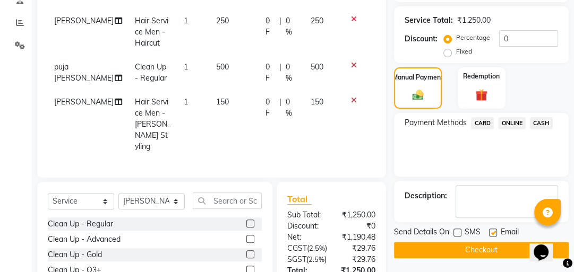
click at [492, 230] on input "checkbox" at bounding box center [492, 233] width 7 height 7
checkbox input "false"
drag, startPoint x: 476, startPoint y: 252, endPoint x: 477, endPoint y: 247, distance: 5.5
click at [476, 250] on button "Checkout" at bounding box center [481, 250] width 175 height 16
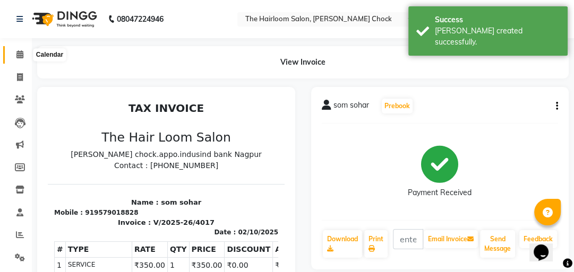
drag, startPoint x: 15, startPoint y: 56, endPoint x: 11, endPoint y: 62, distance: 6.8
click at [15, 56] on span at bounding box center [20, 55] width 19 height 12
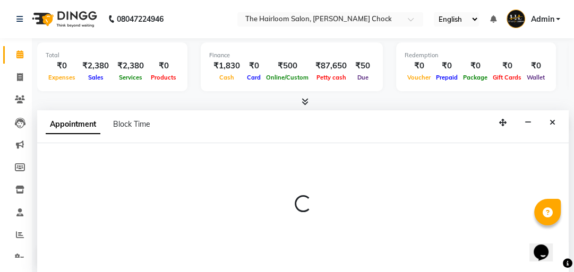
scroll to position [1, 0]
select select "41756"
select select "tentative"
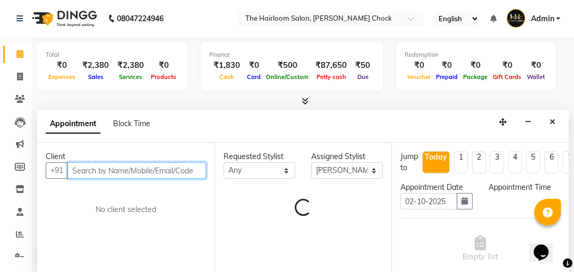
select select "540"
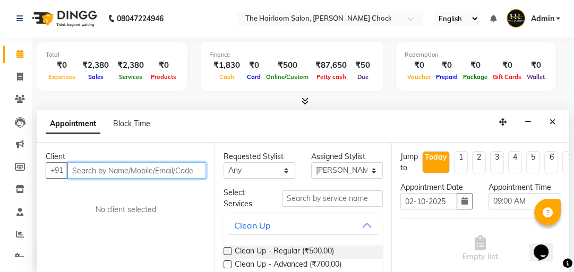
click at [178, 164] on input "text" at bounding box center [136, 170] width 139 height 16
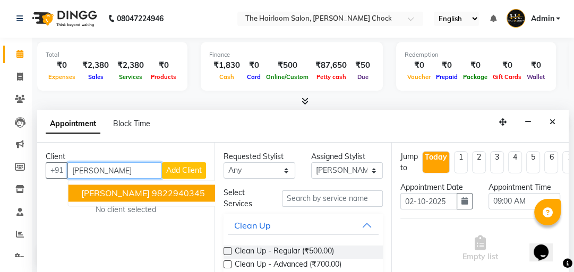
click at [164, 191] on ngb-highlight "9822940345" at bounding box center [178, 193] width 53 height 11
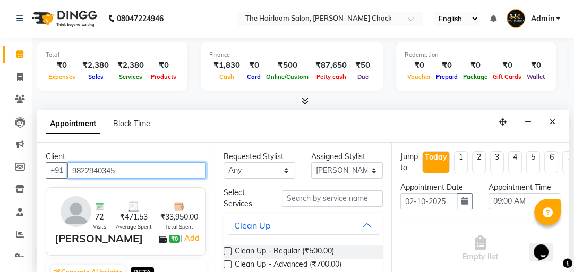
type input "9822940345"
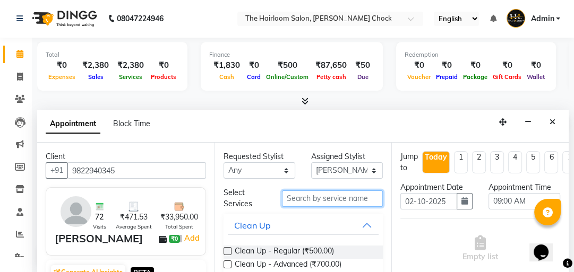
click at [304, 193] on input "text" at bounding box center [332, 199] width 101 height 16
type input "hair cut"
drag, startPoint x: 329, startPoint y: 194, endPoint x: 277, endPoint y: 205, distance: 53.7
click at [282, 204] on input "hair cut" at bounding box center [332, 199] width 101 height 16
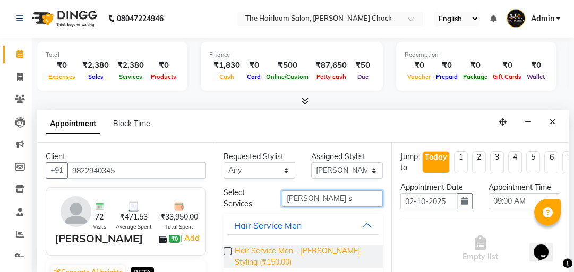
type input "[PERSON_NAME] s"
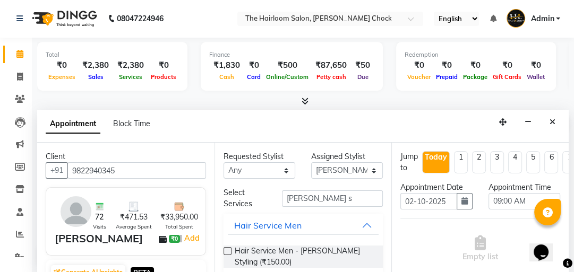
drag, startPoint x: 277, startPoint y: 249, endPoint x: 383, endPoint y: 239, distance: 107.1
click at [277, 250] on span "Hair Service Men - [PERSON_NAME] Styling (₹150.00)" at bounding box center [305, 257] width 140 height 22
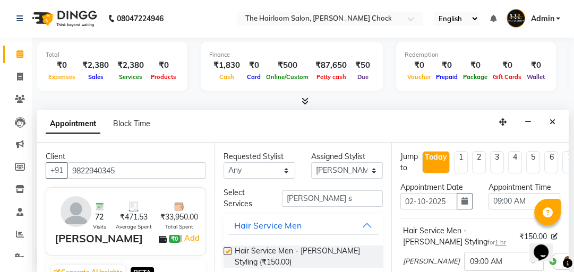
checkbox input "false"
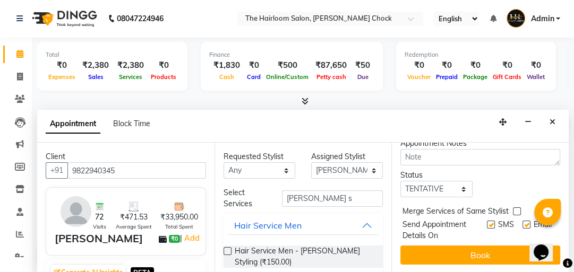
scroll to position [187, 0]
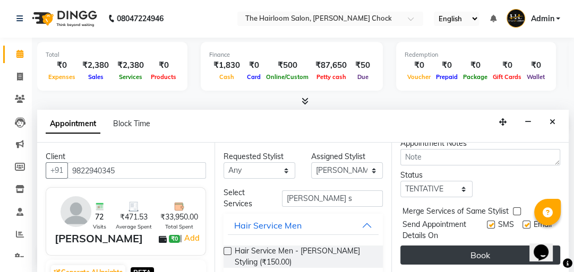
click at [484, 246] on button "Book" at bounding box center [480, 255] width 160 height 19
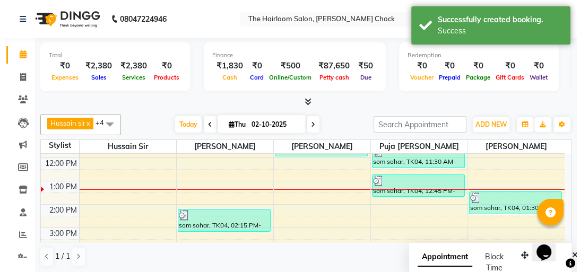
scroll to position [127, 0]
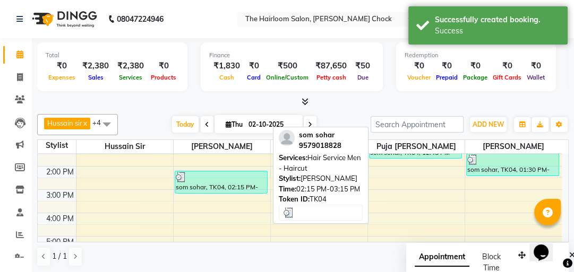
click at [211, 184] on div "som sohar, TK04, 02:15 PM-03:15 PM, Hair Service Men - Haircut" at bounding box center [221, 182] width 92 height 22
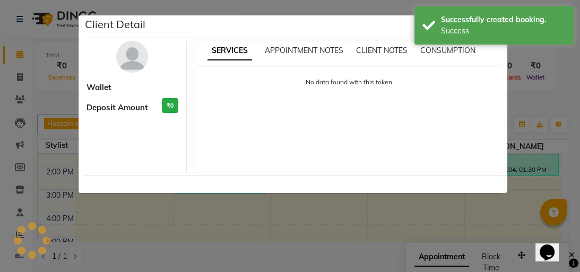
select select "3"
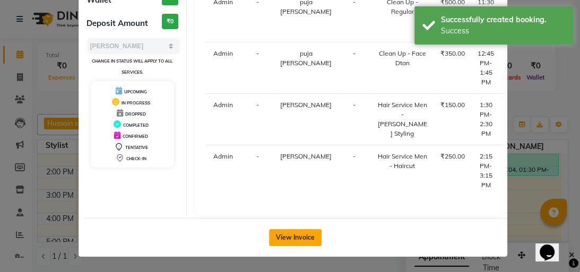
click at [289, 243] on button "View Invoice" at bounding box center [295, 237] width 53 height 17
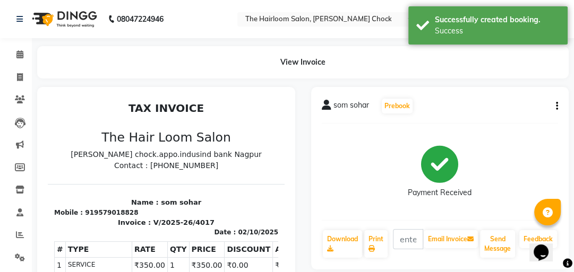
click at [556, 5] on nav "08047224946 Select Location × The Hairloom Salon, [PERSON_NAME] Chock English E…" at bounding box center [287, 19] width 574 height 38
click at [556, 106] on icon "button" at bounding box center [557, 106] width 2 height 1
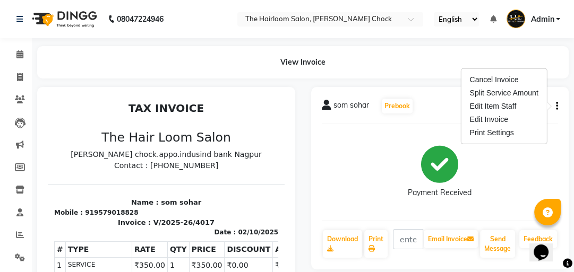
click at [536, 19] on span "Admin" at bounding box center [541, 19] width 23 height 11
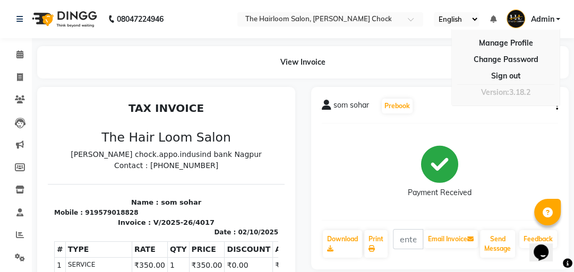
click at [551, 106] on div "som sohar Prebook" at bounding box center [440, 106] width 237 height 17
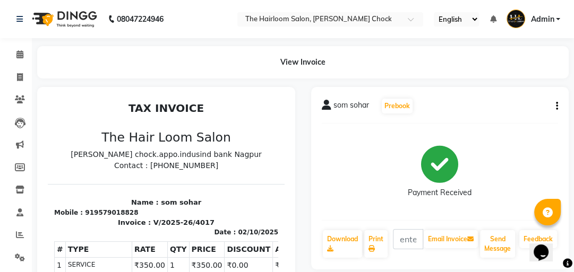
click at [553, 106] on button "button" at bounding box center [555, 106] width 6 height 11
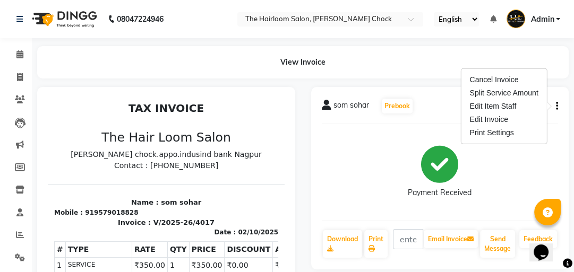
click at [340, 48] on div "View Invoice" at bounding box center [302, 62] width 531 height 32
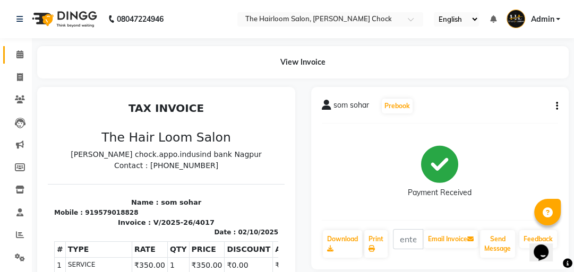
click at [15, 52] on span at bounding box center [20, 55] width 19 height 12
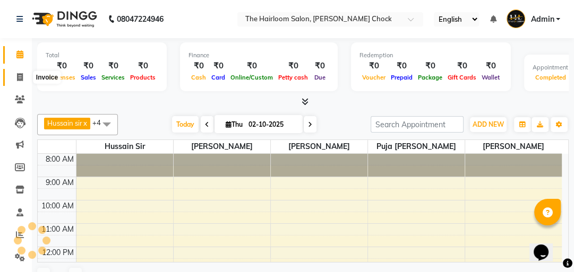
click at [17, 72] on span at bounding box center [20, 78] width 19 height 12
select select "service"
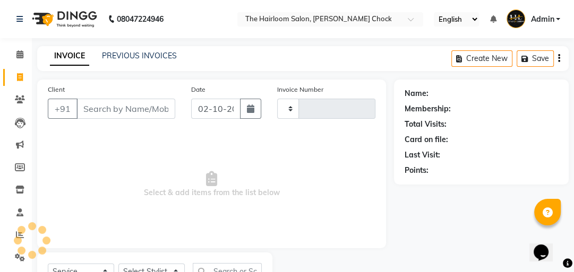
click at [95, 106] on input "Client" at bounding box center [125, 109] width 99 height 20
select select "5926"
type input "4018"
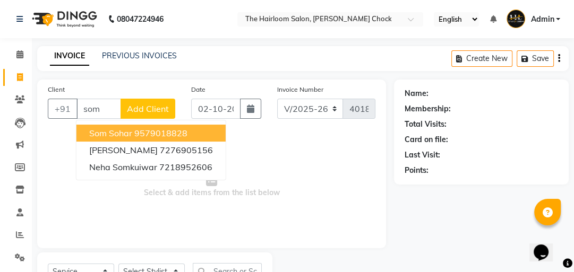
click at [128, 136] on span "som sohar" at bounding box center [110, 133] width 43 height 11
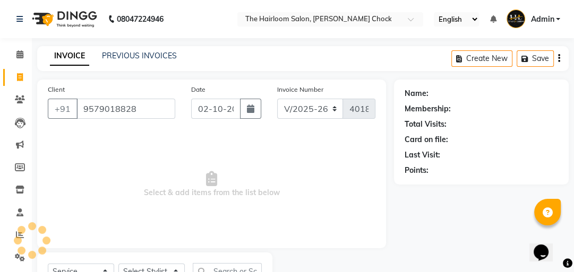
type input "9579018828"
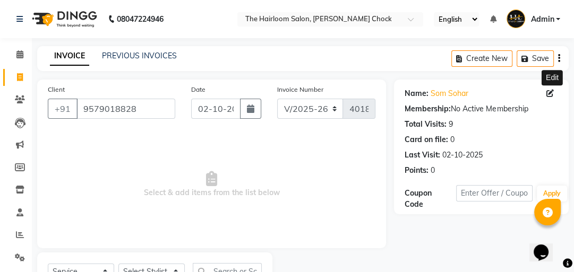
click at [546, 91] on icon at bounding box center [549, 93] width 7 height 7
select select "[DEMOGRAPHIC_DATA]"
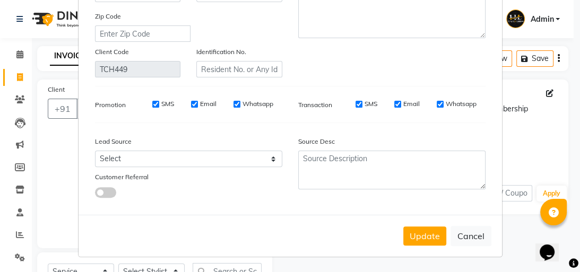
scroll to position [204, 0]
type input "sam"
click at [416, 228] on button "Update" at bounding box center [424, 236] width 43 height 19
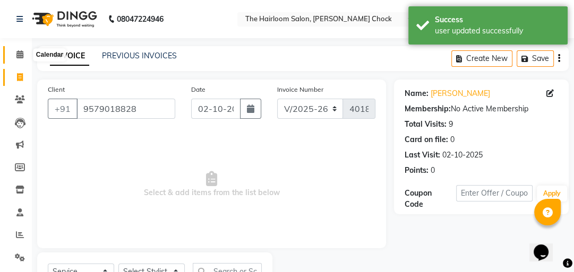
click at [18, 54] on icon at bounding box center [19, 54] width 7 height 8
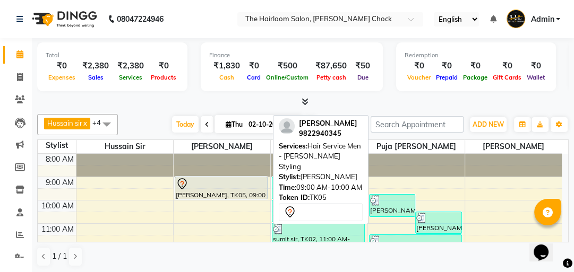
click at [213, 197] on div at bounding box center [221, 199] width 92 height 4
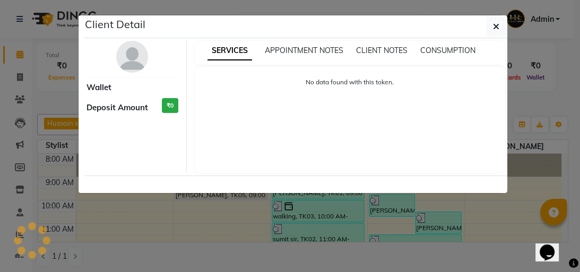
select select "7"
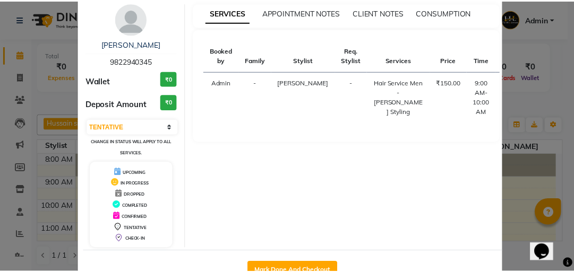
scroll to position [70, 0]
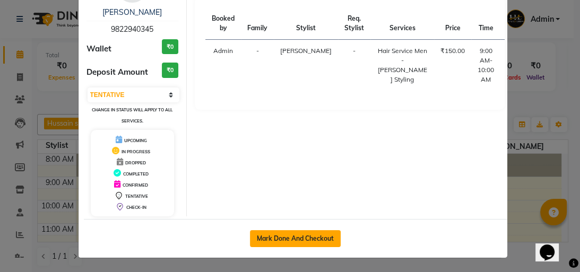
click at [279, 236] on button "Mark Done And Checkout" at bounding box center [295, 238] width 91 height 17
select select "service"
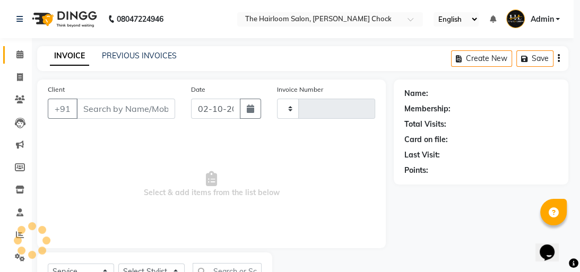
type input "4018"
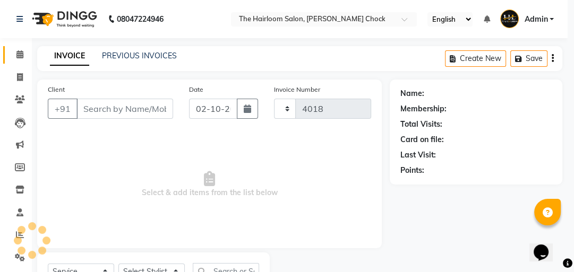
select select "5926"
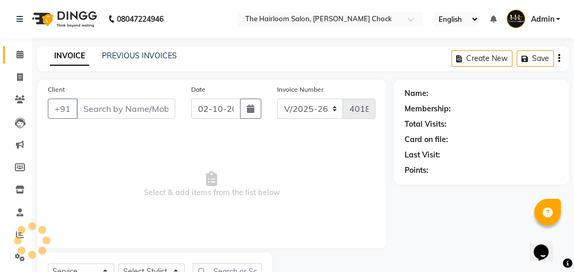
type input "9822940345"
select select "41756"
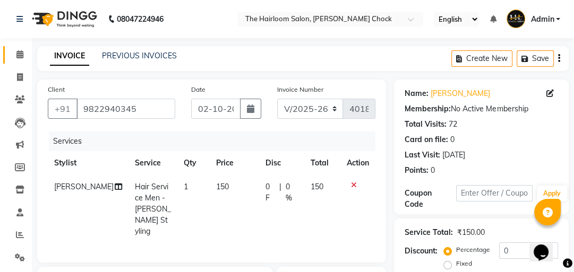
scroll to position [127, 0]
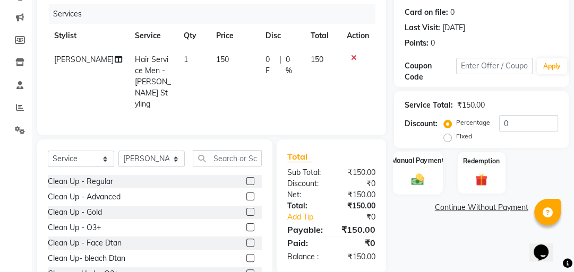
click at [418, 181] on img at bounding box center [418, 179] width 21 height 14
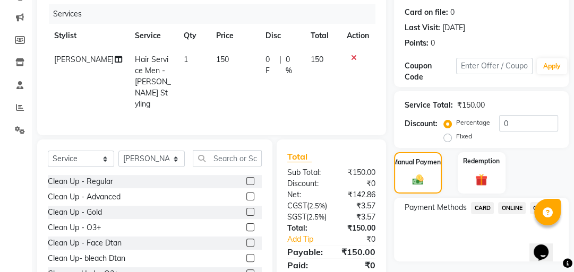
click at [528, 208] on div "CASH" at bounding box center [539, 209] width 27 height 14
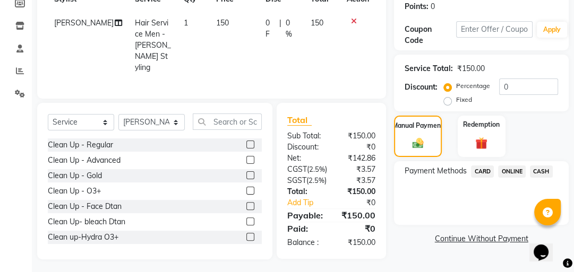
scroll to position [175, 0]
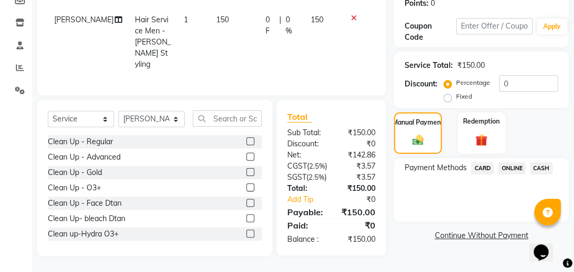
click at [545, 163] on span "CASH" at bounding box center [541, 168] width 23 height 12
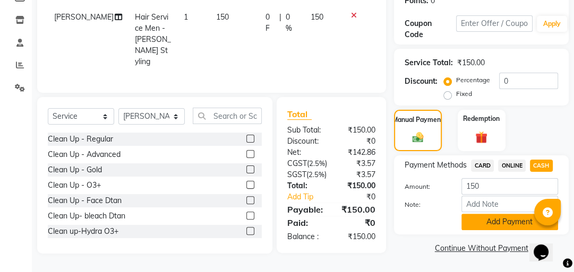
click at [490, 221] on button "Add Payment" at bounding box center [509, 222] width 97 height 16
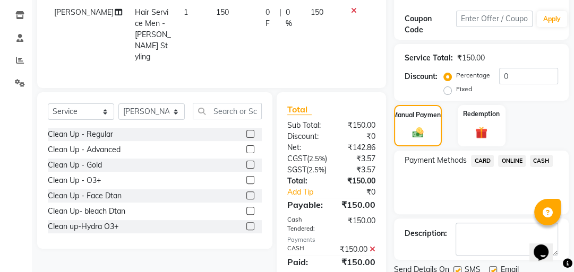
scroll to position [230, 0]
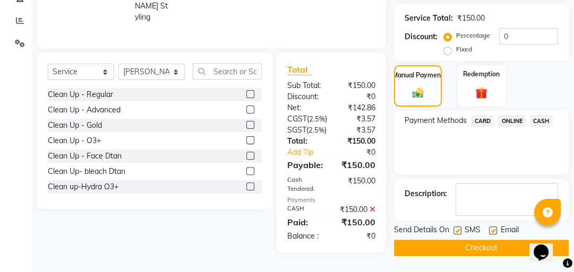
click at [455, 240] on button "Checkout" at bounding box center [481, 248] width 175 height 16
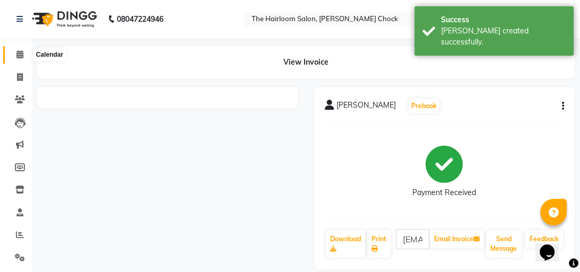
click at [21, 51] on icon at bounding box center [19, 54] width 7 height 8
